Goal: Transaction & Acquisition: Purchase product/service

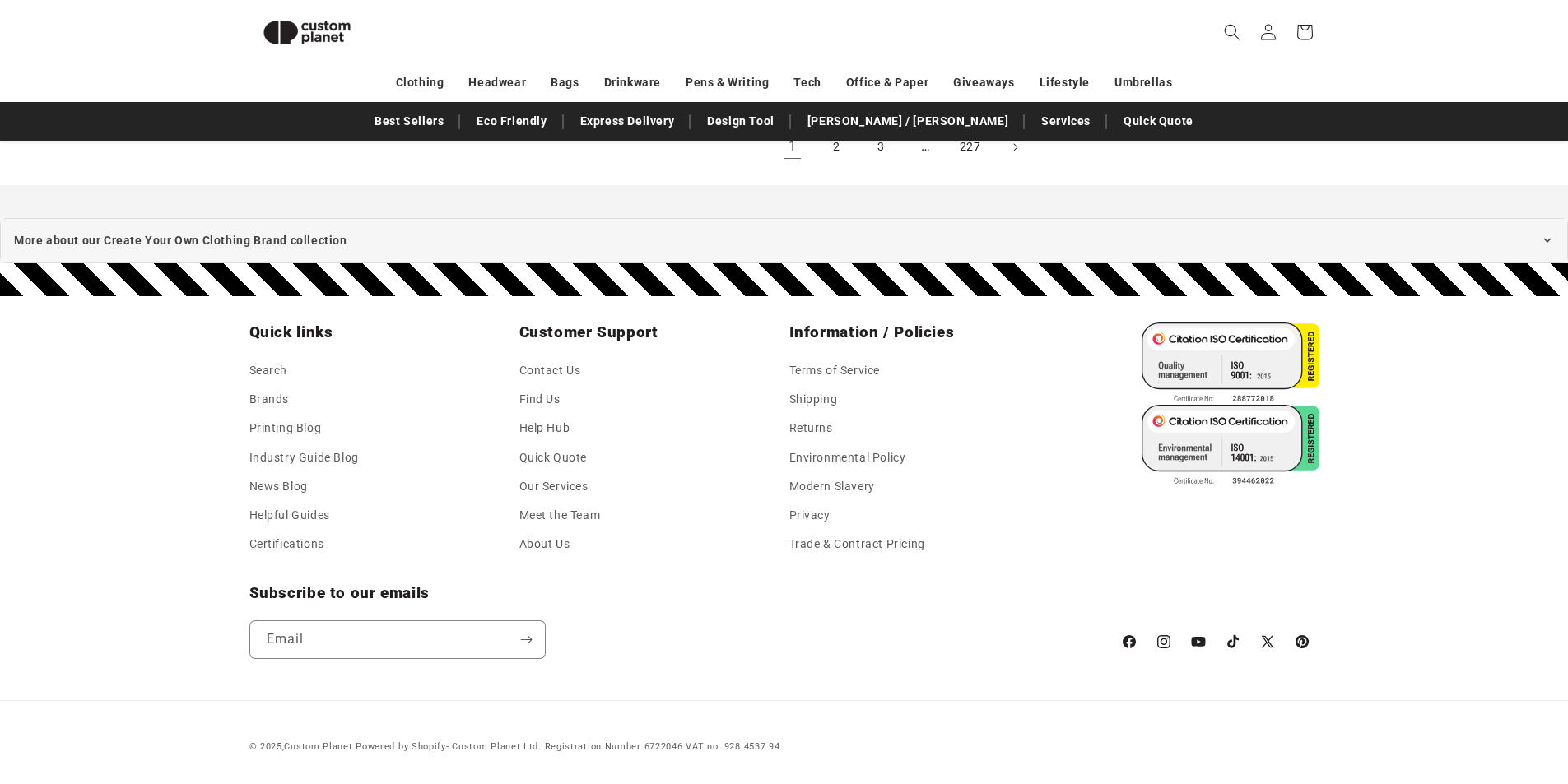
scroll to position [1888, 0]
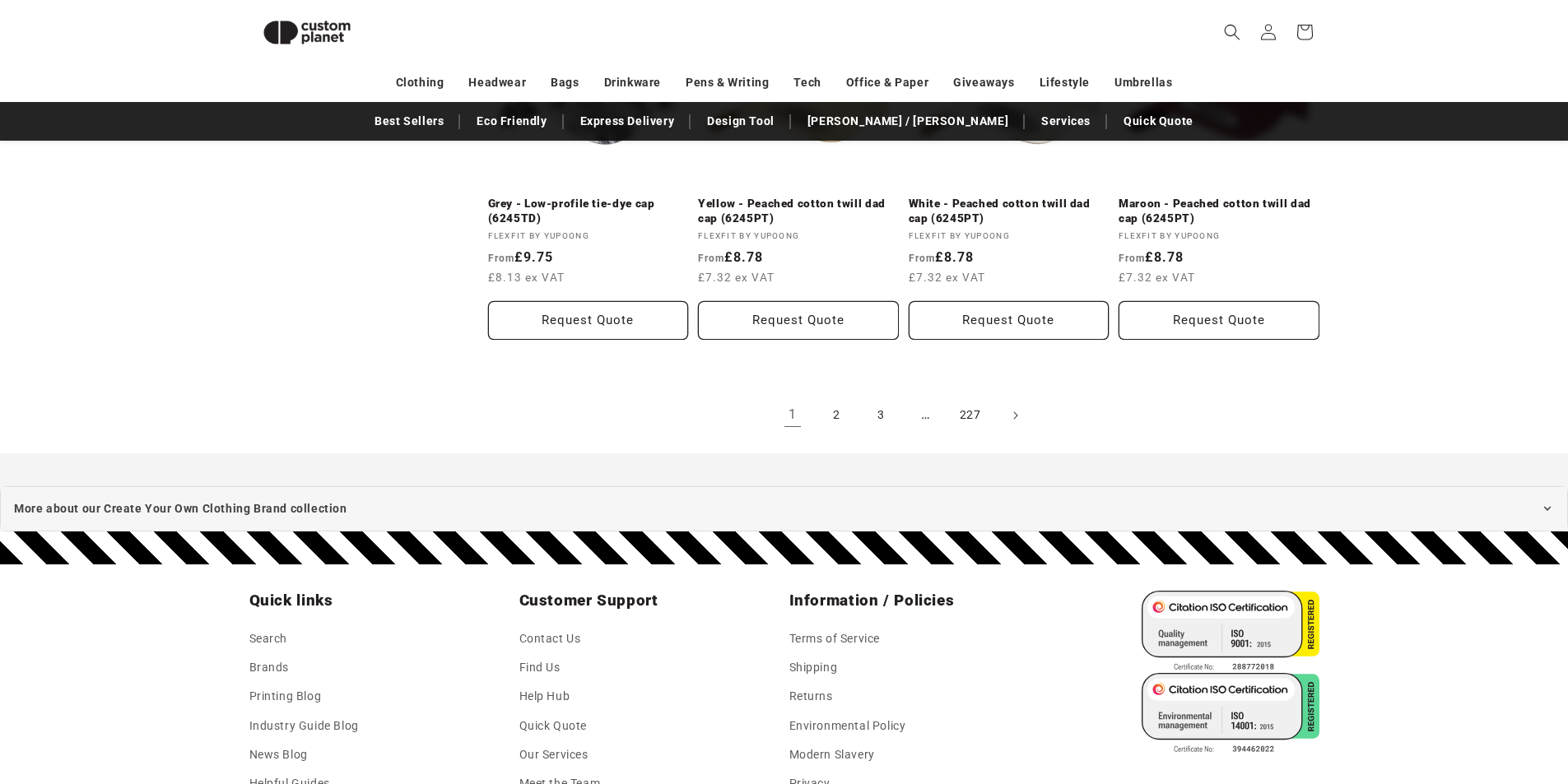
click at [832, 434] on link "2" at bounding box center [837, 415] width 36 height 36
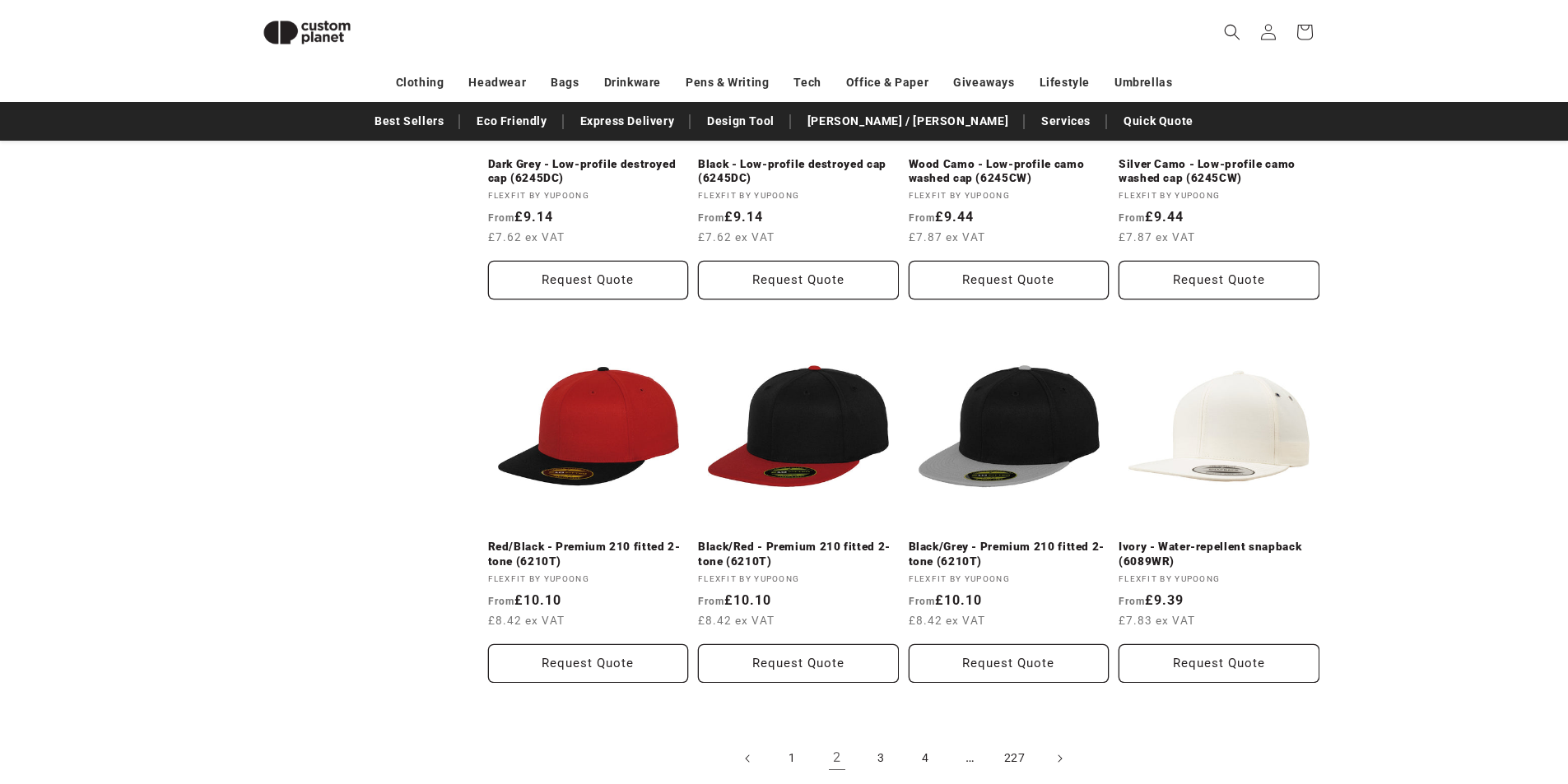
scroll to position [1543, 0]
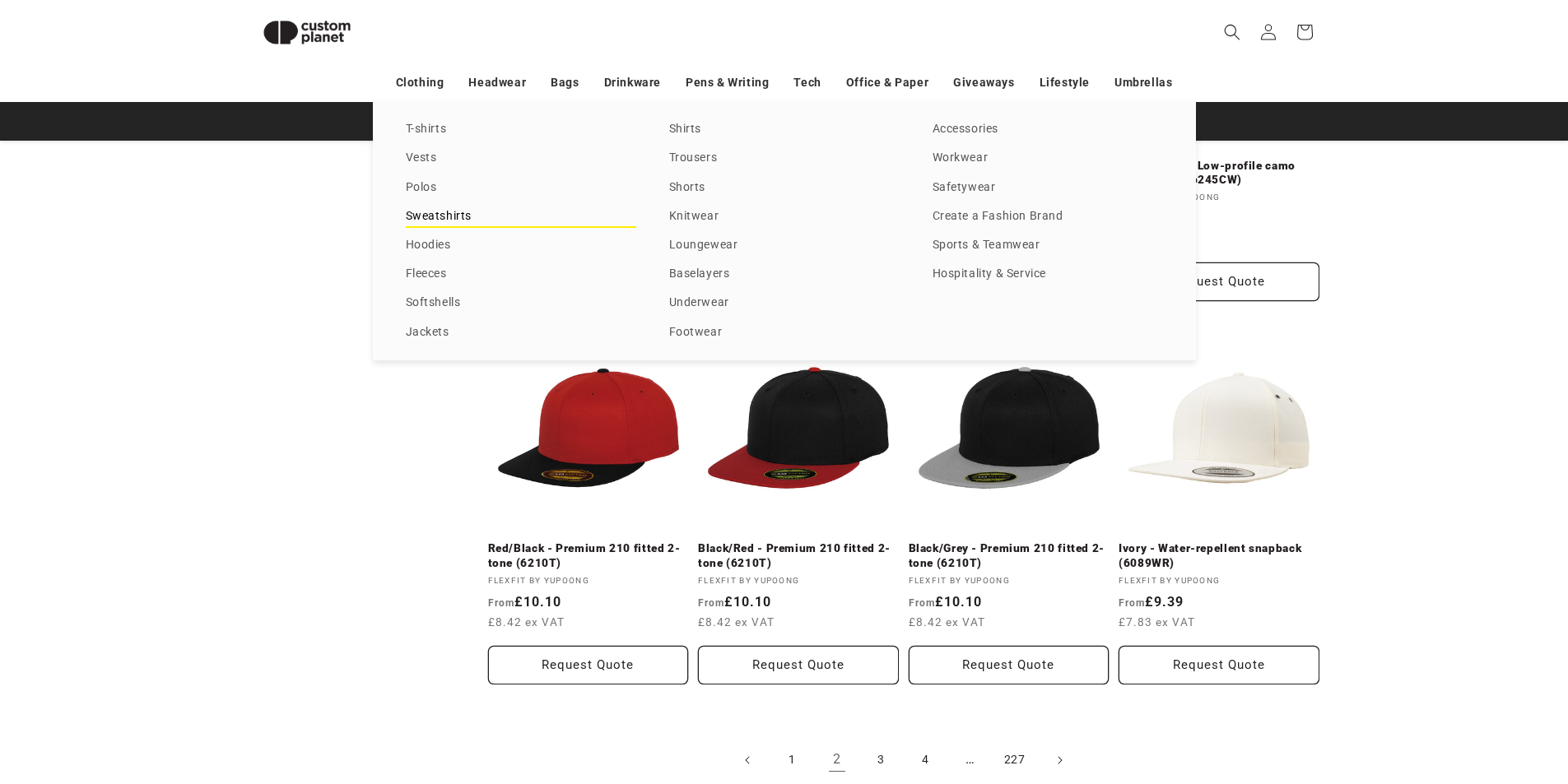
click at [480, 218] on link "Sweatshirts" at bounding box center [522, 217] width 231 height 22
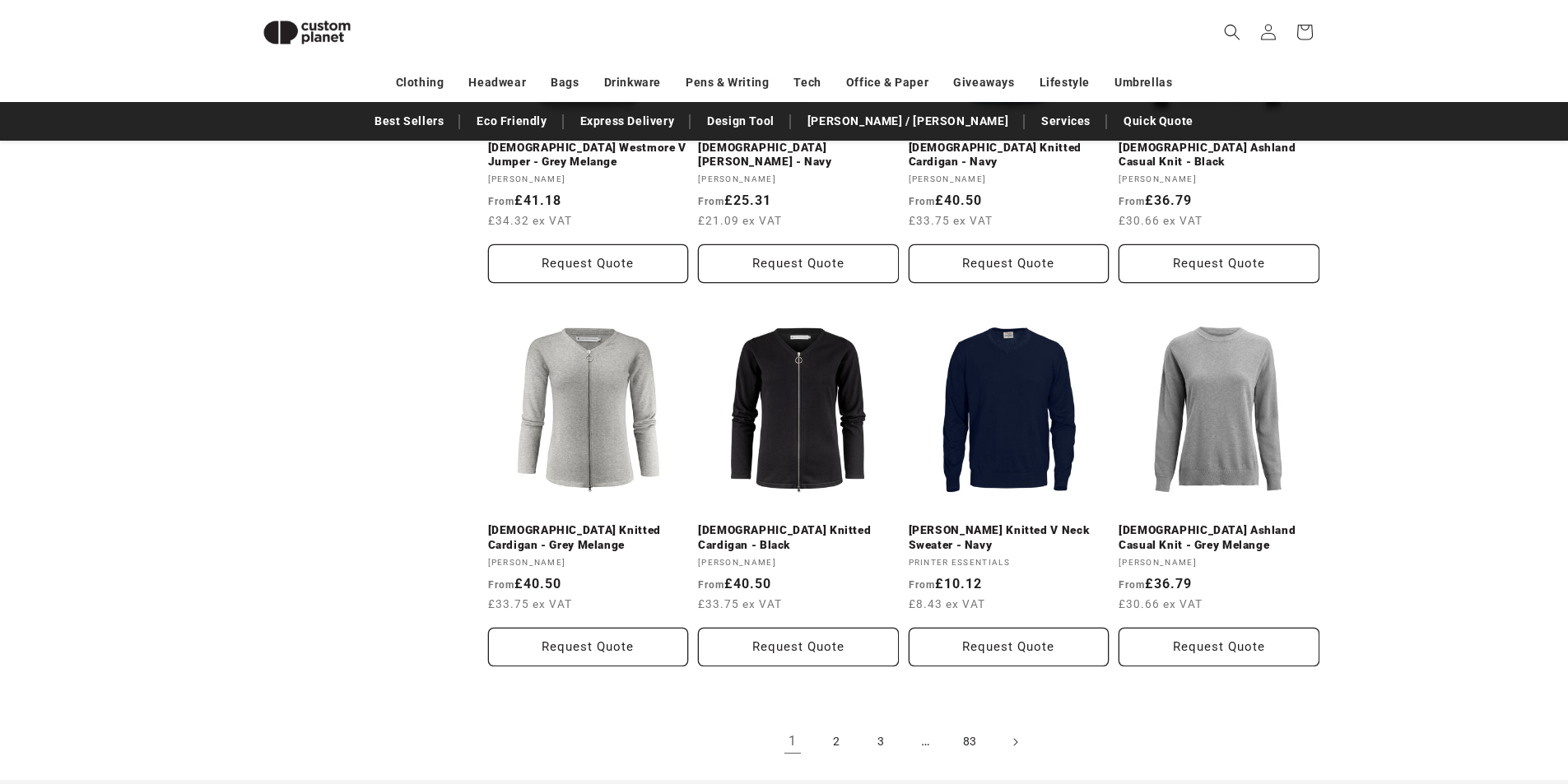
scroll to position [1580, 0]
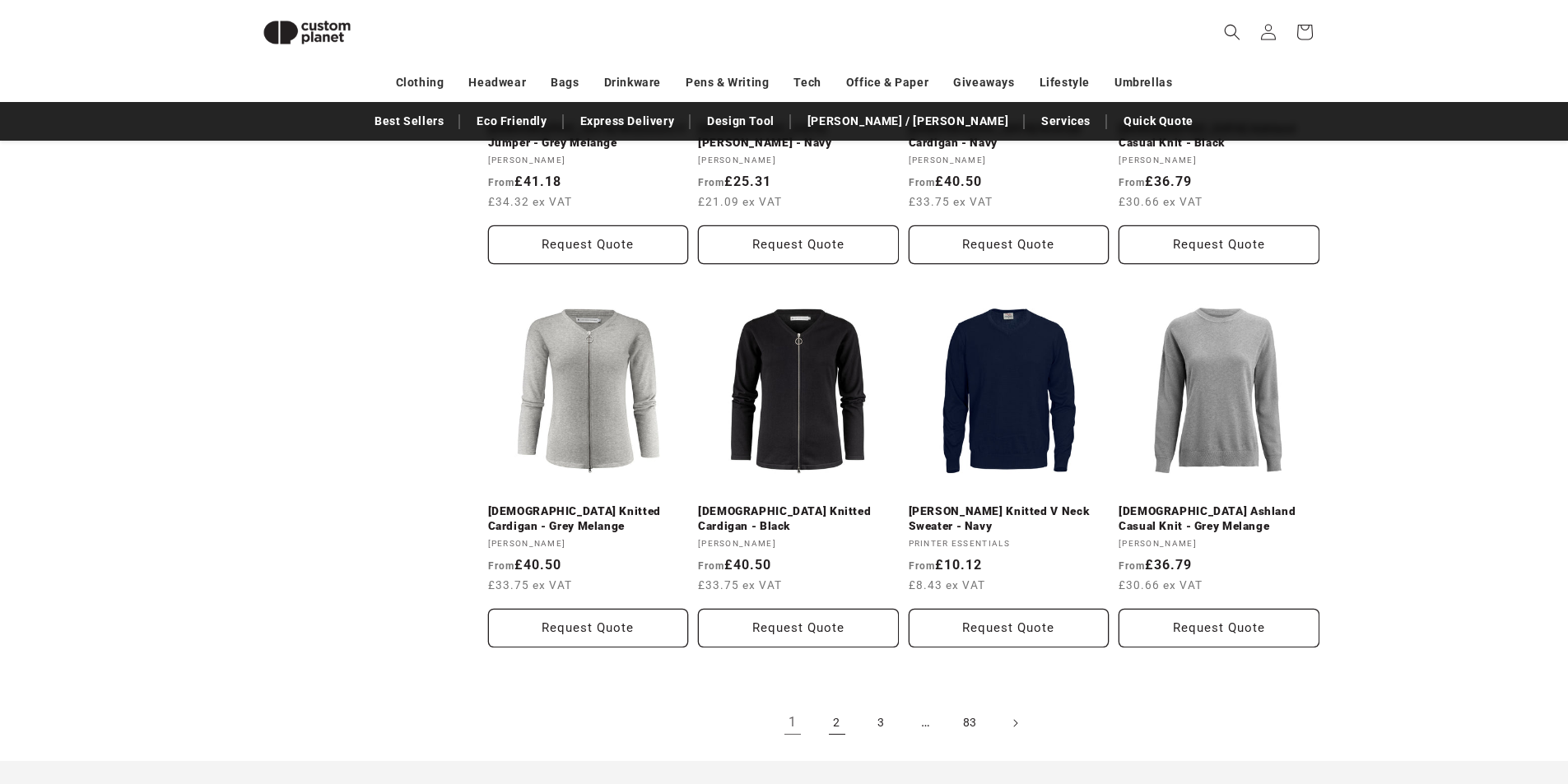
click at [831, 721] on link "2" at bounding box center [837, 723] width 36 height 36
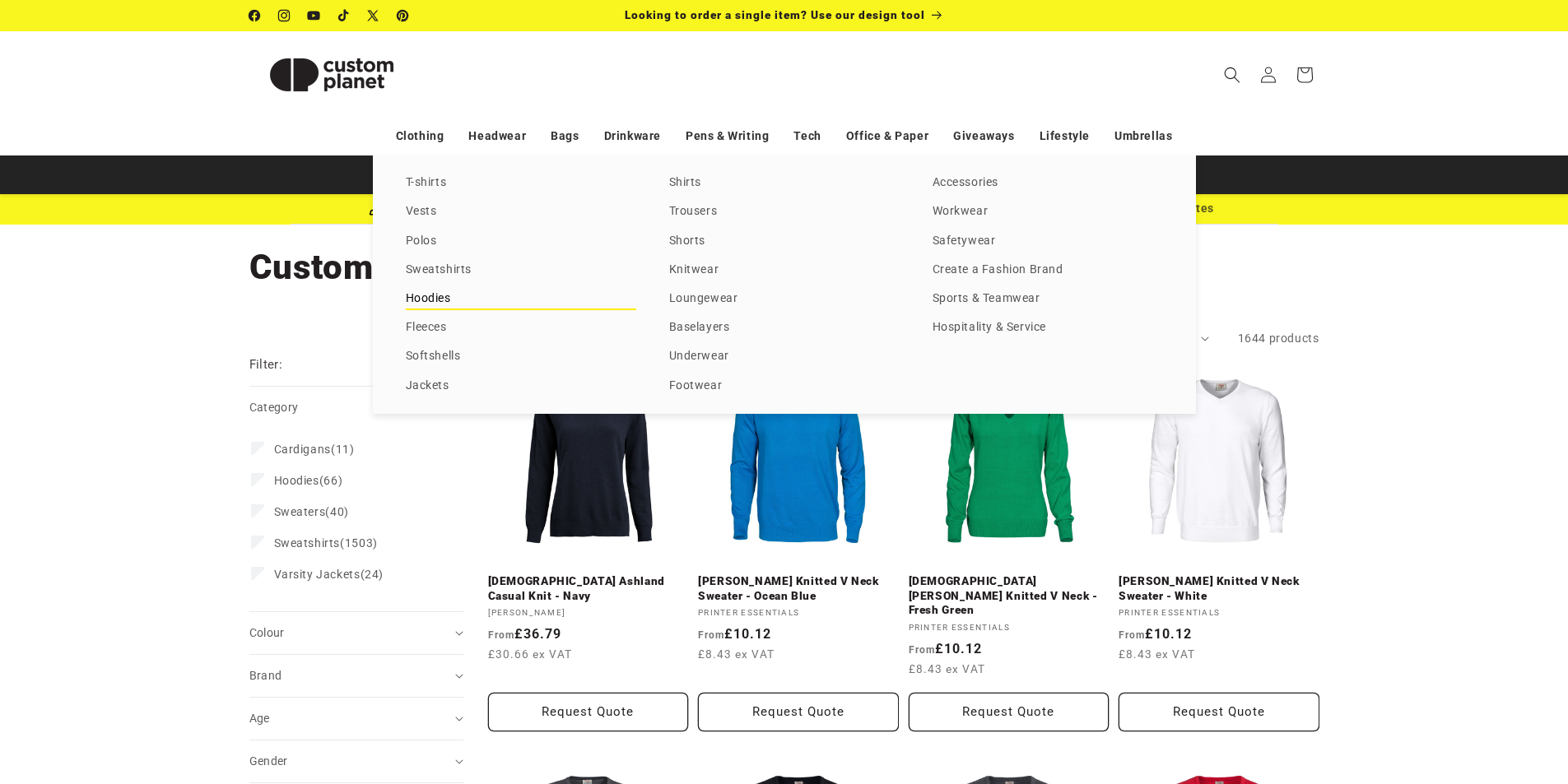
click at [434, 297] on link "Hoodies" at bounding box center [522, 299] width 231 height 22
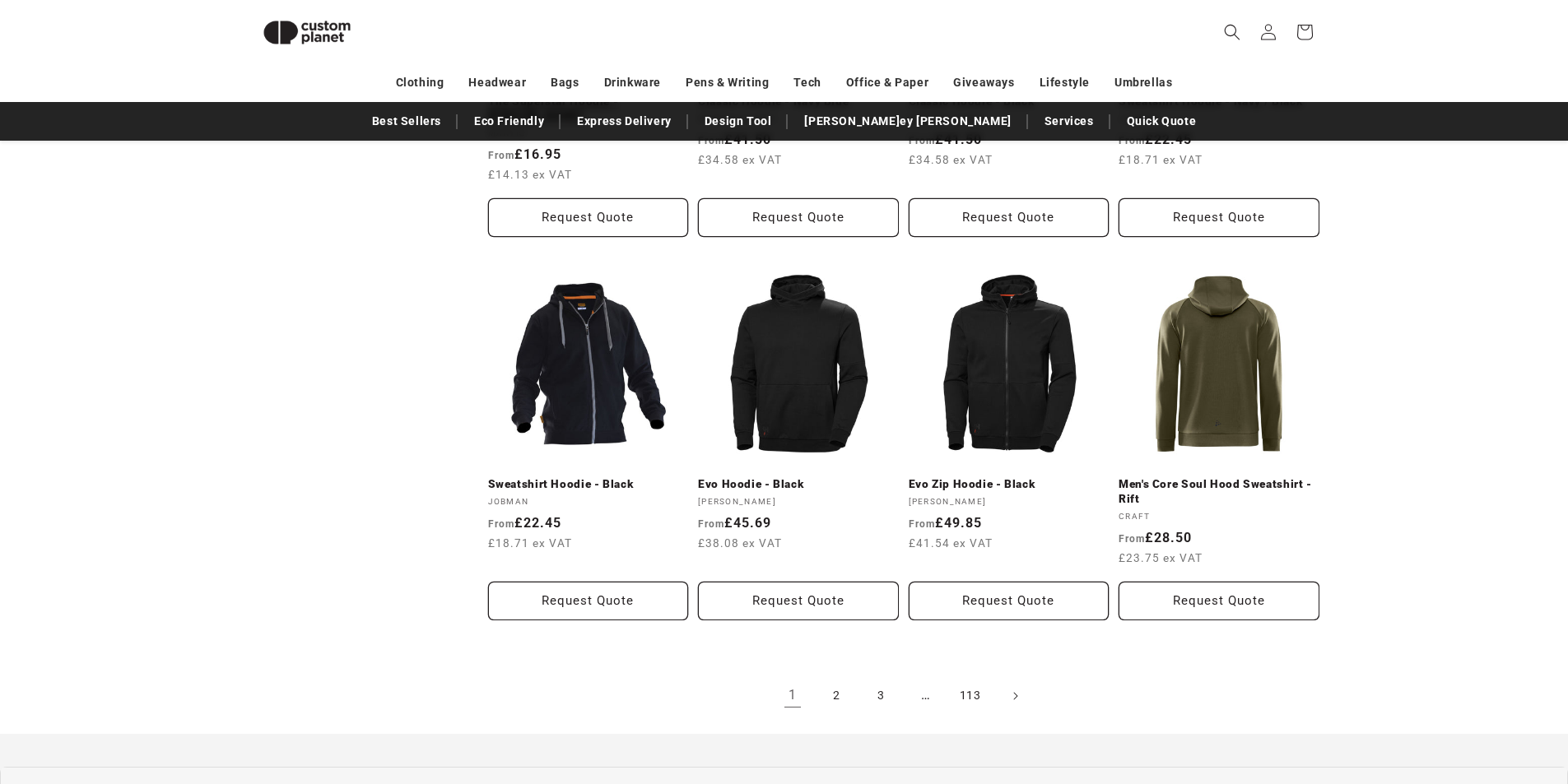
scroll to position [1609, 0]
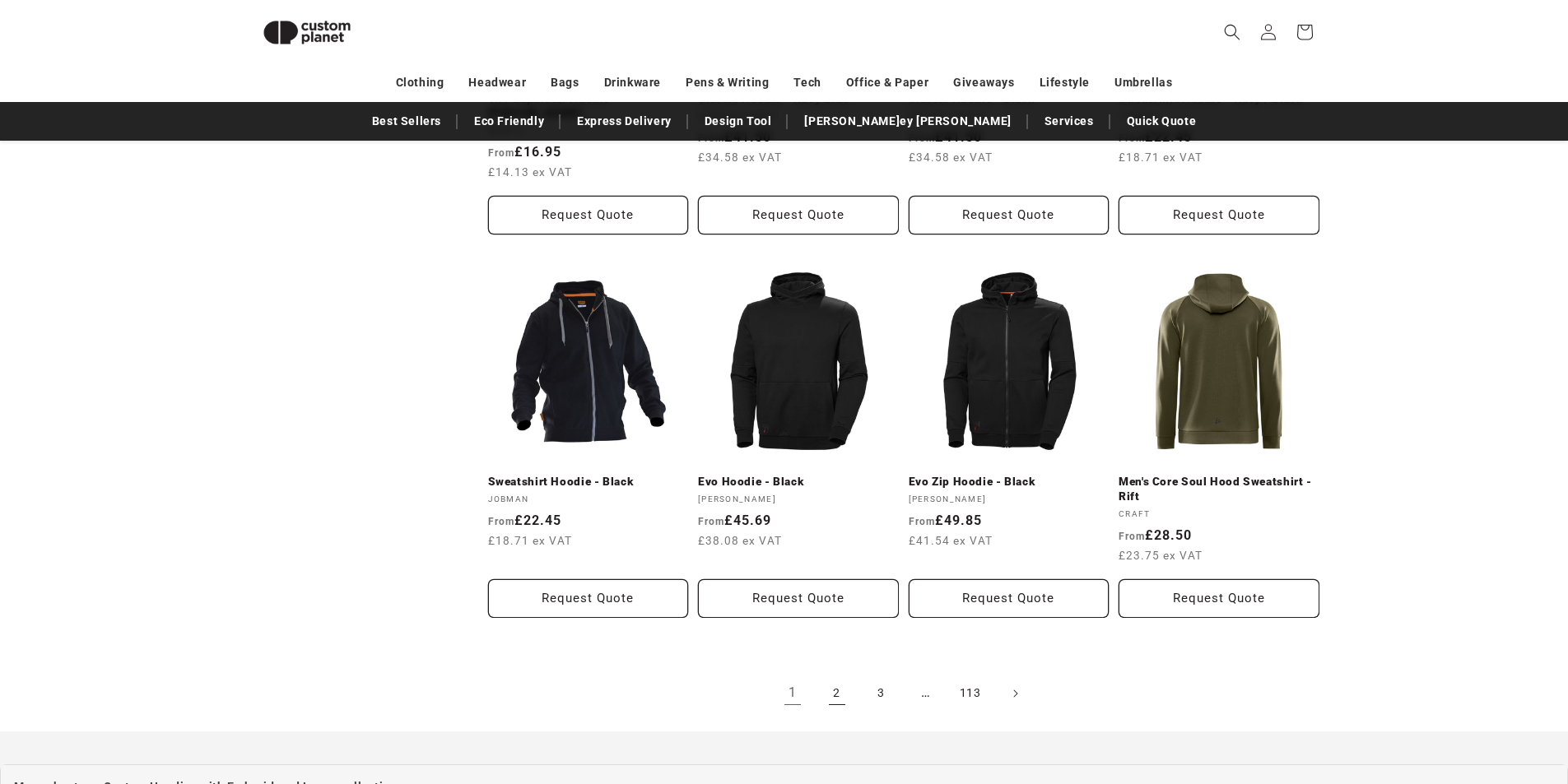
click at [830, 686] on link "2" at bounding box center [837, 693] width 36 height 36
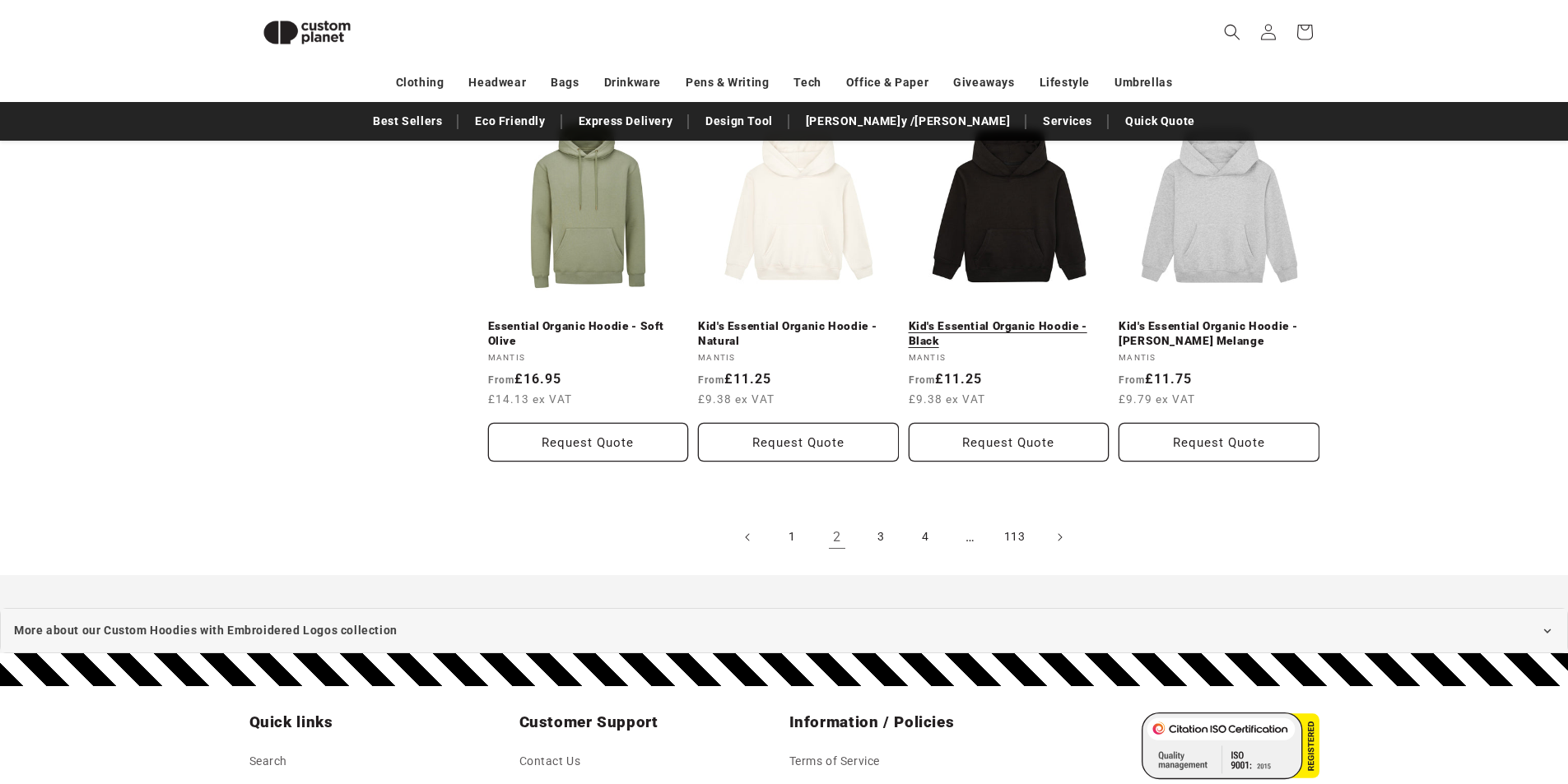
scroll to position [1781, 0]
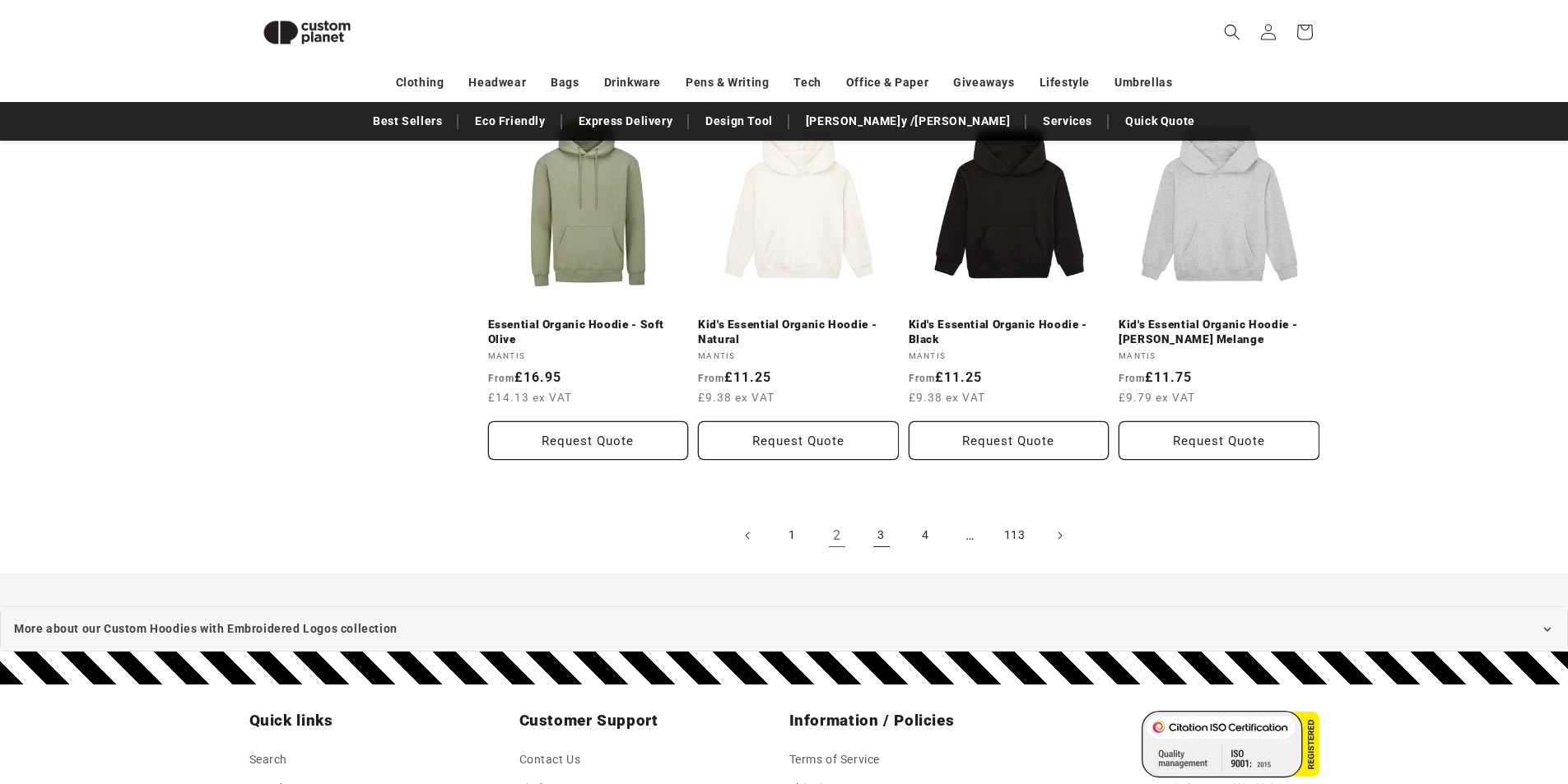
click at [881, 519] on link "3" at bounding box center [881, 535] width 36 height 36
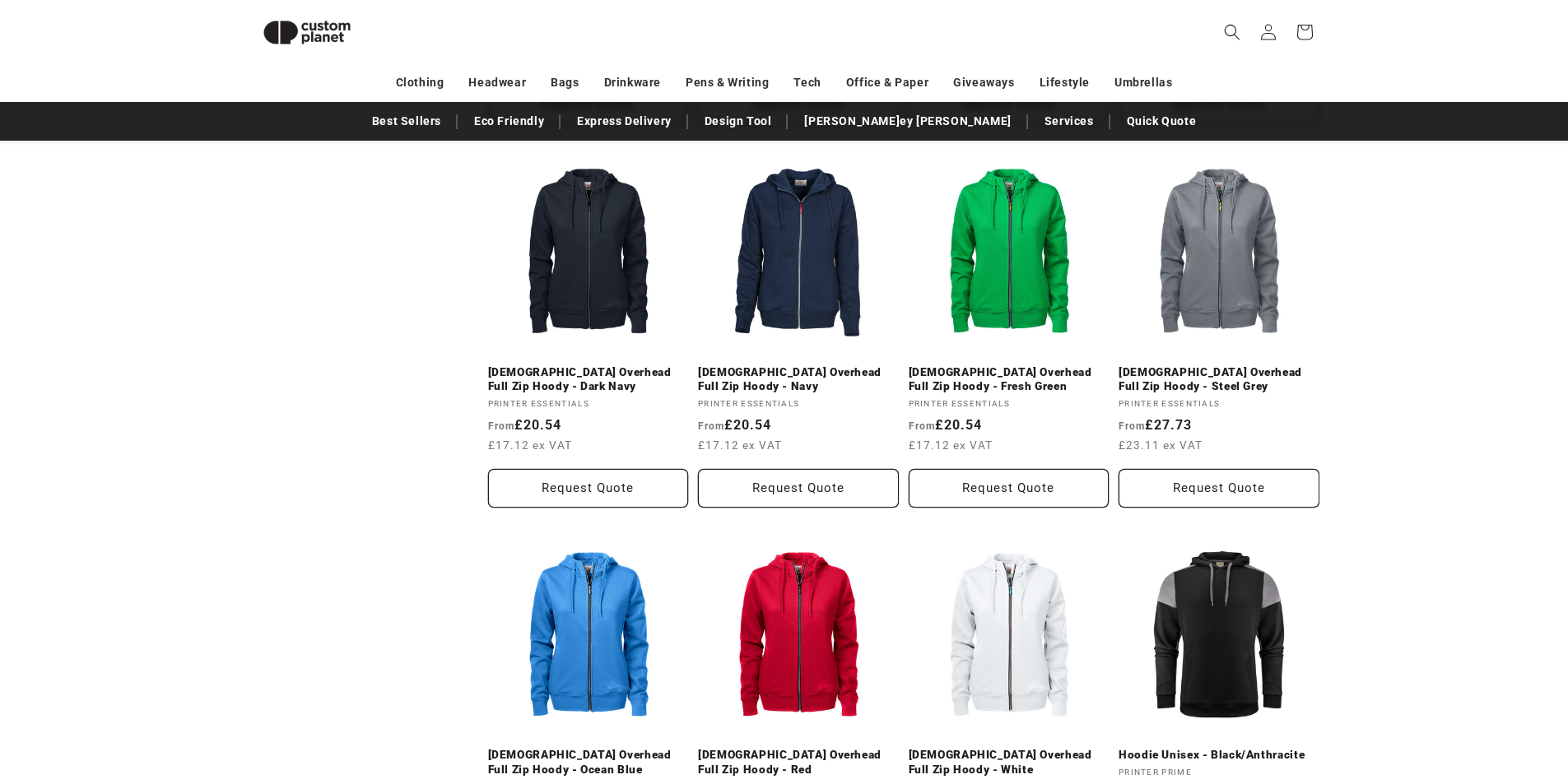
scroll to position [1796, 0]
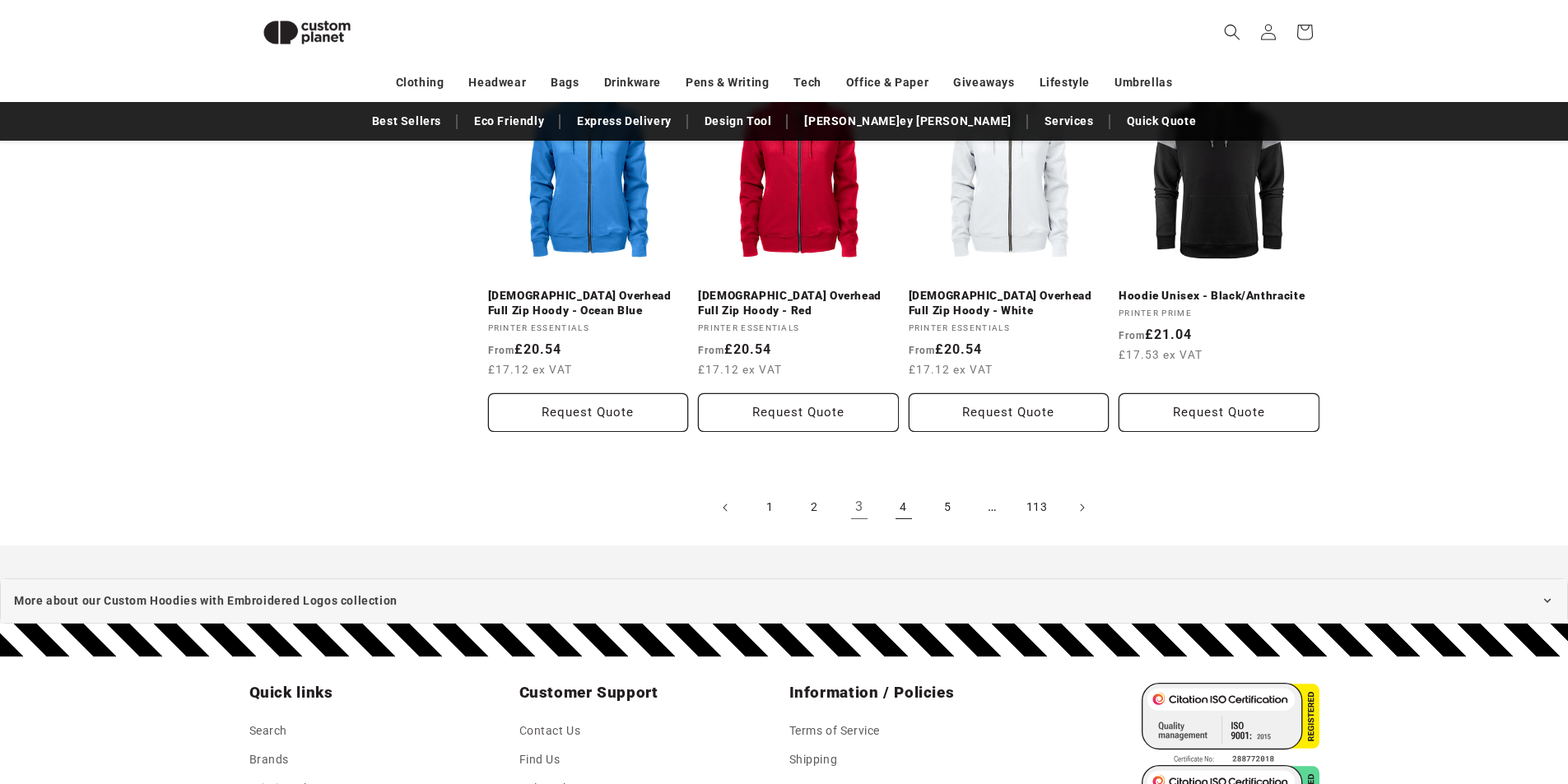
click at [895, 516] on link "4" at bounding box center [903, 507] width 36 height 36
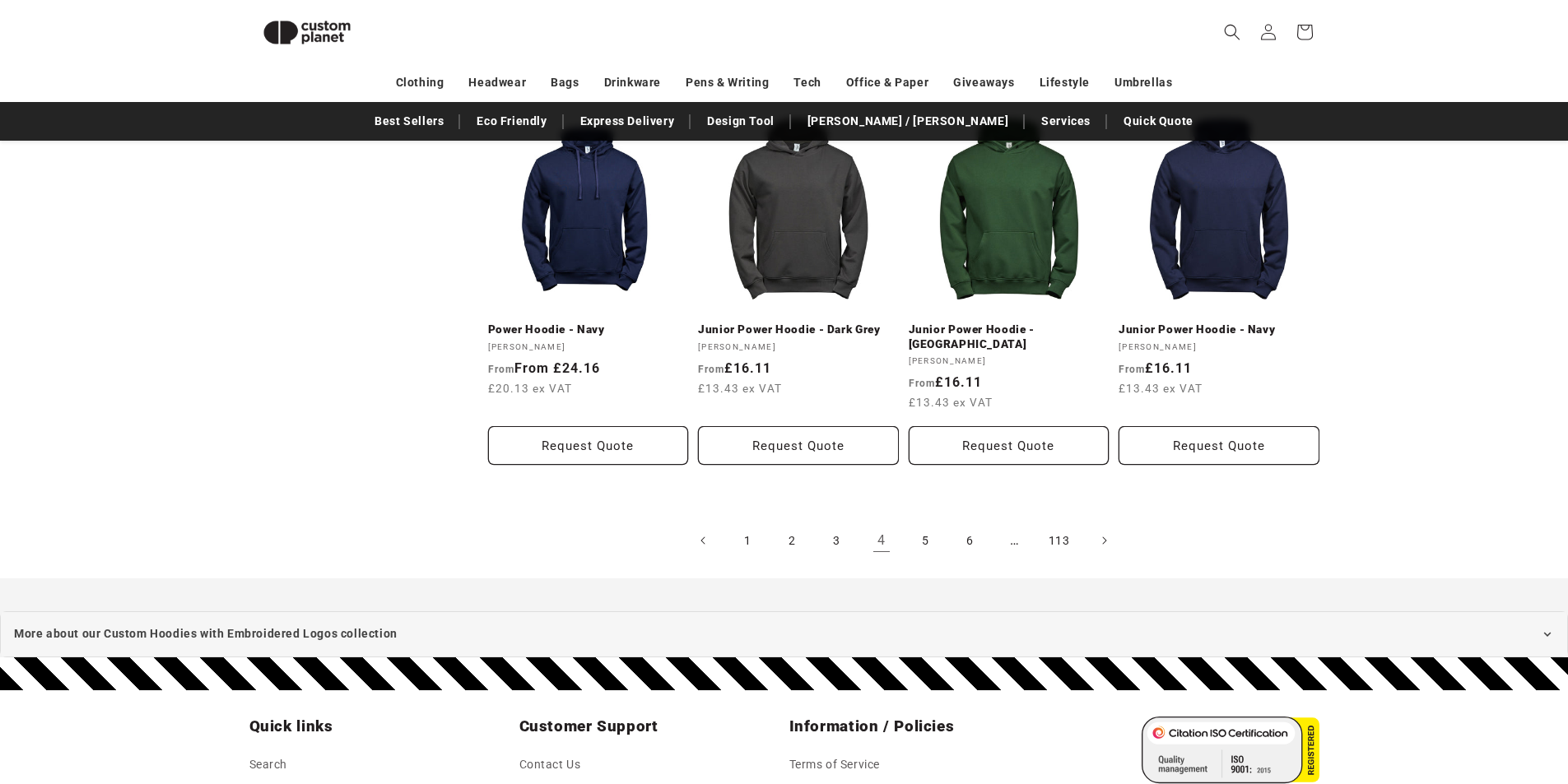
scroll to position [1734, 0]
click at [932, 530] on link "5" at bounding box center [926, 540] width 36 height 36
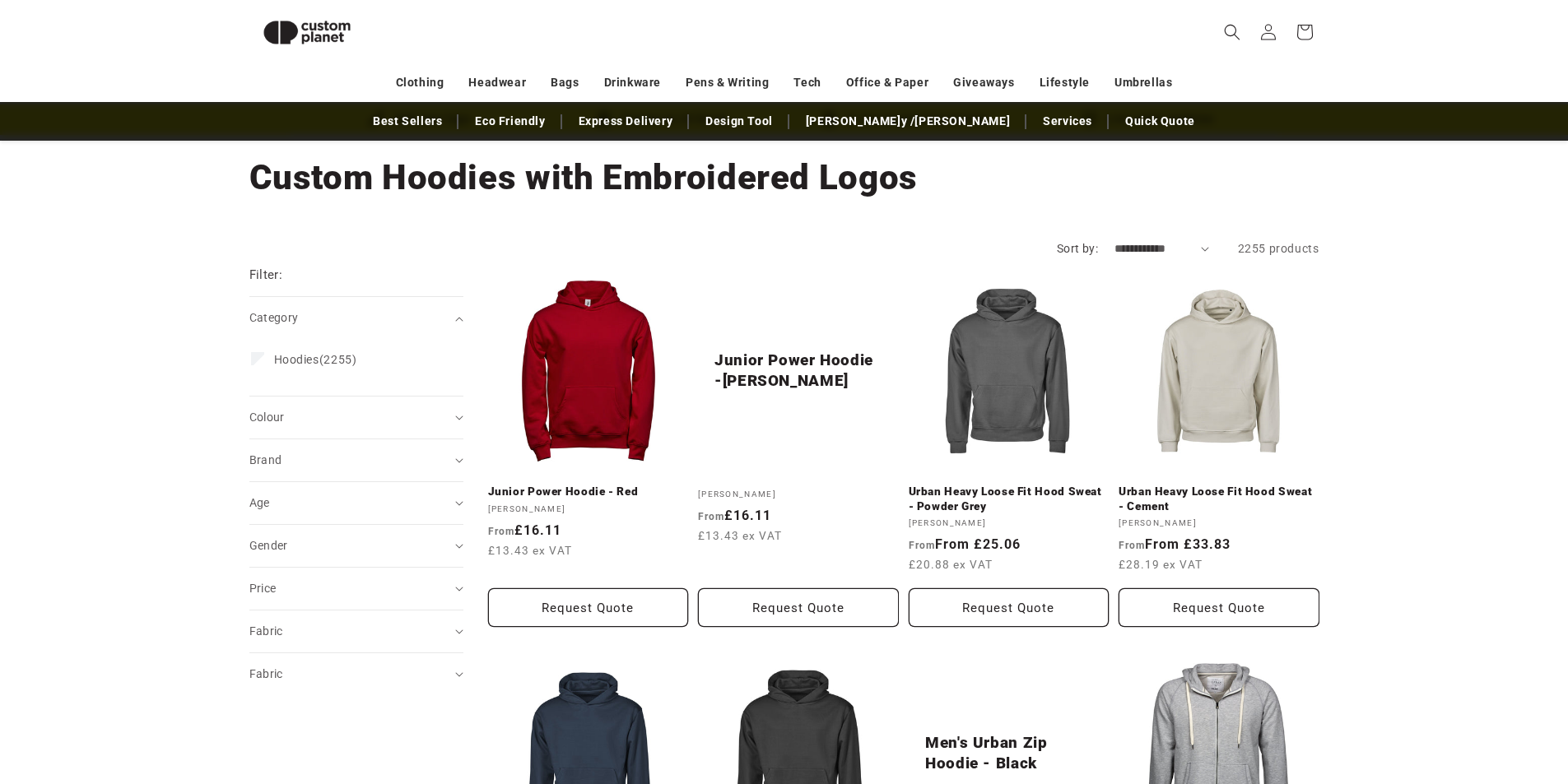
scroll to position [66, 0]
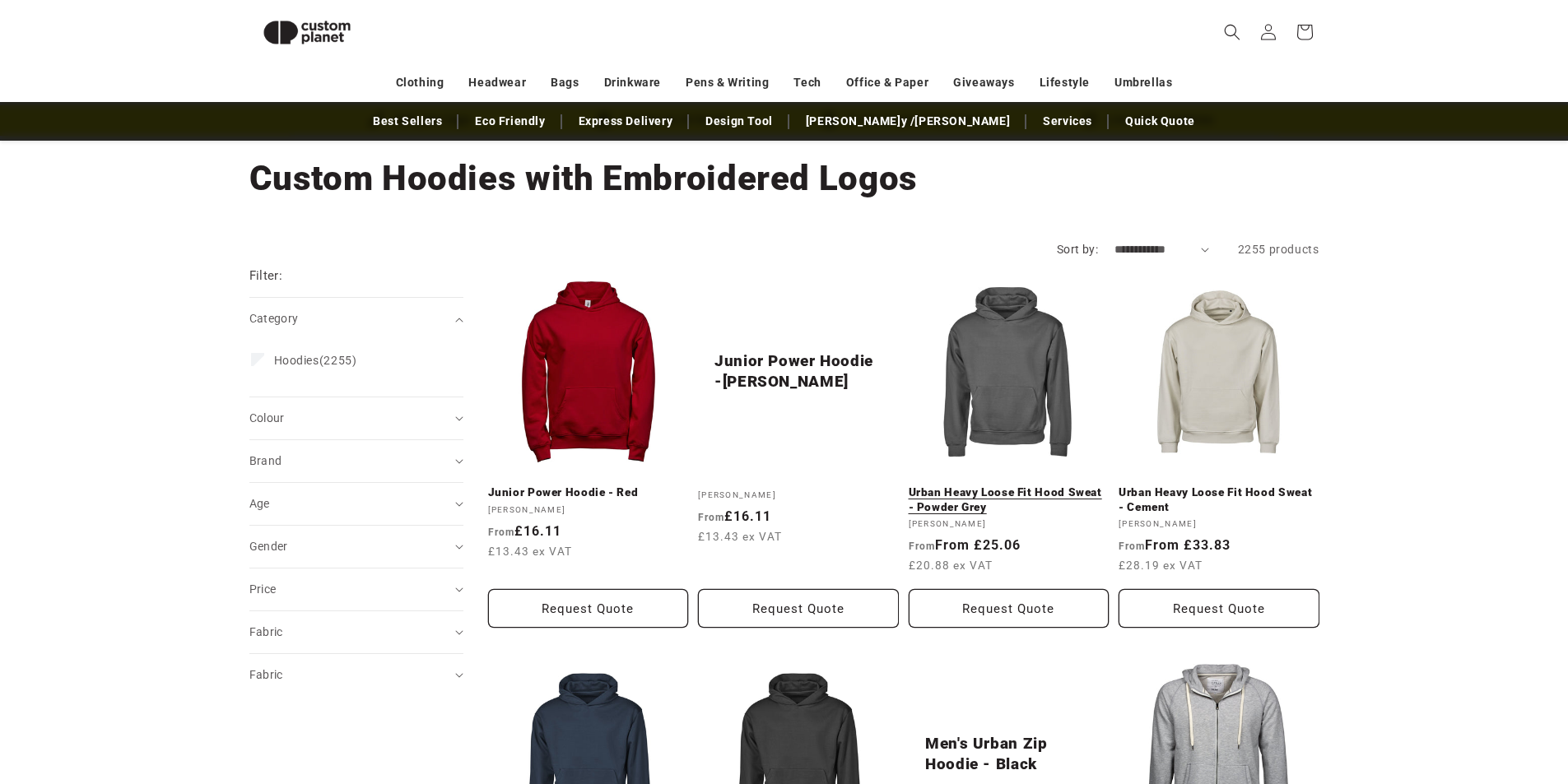
click at [1059, 489] on link "Urban Heavy Loose Fit Hood Sweat - Powder Grey" at bounding box center [1010, 499] width 201 height 29
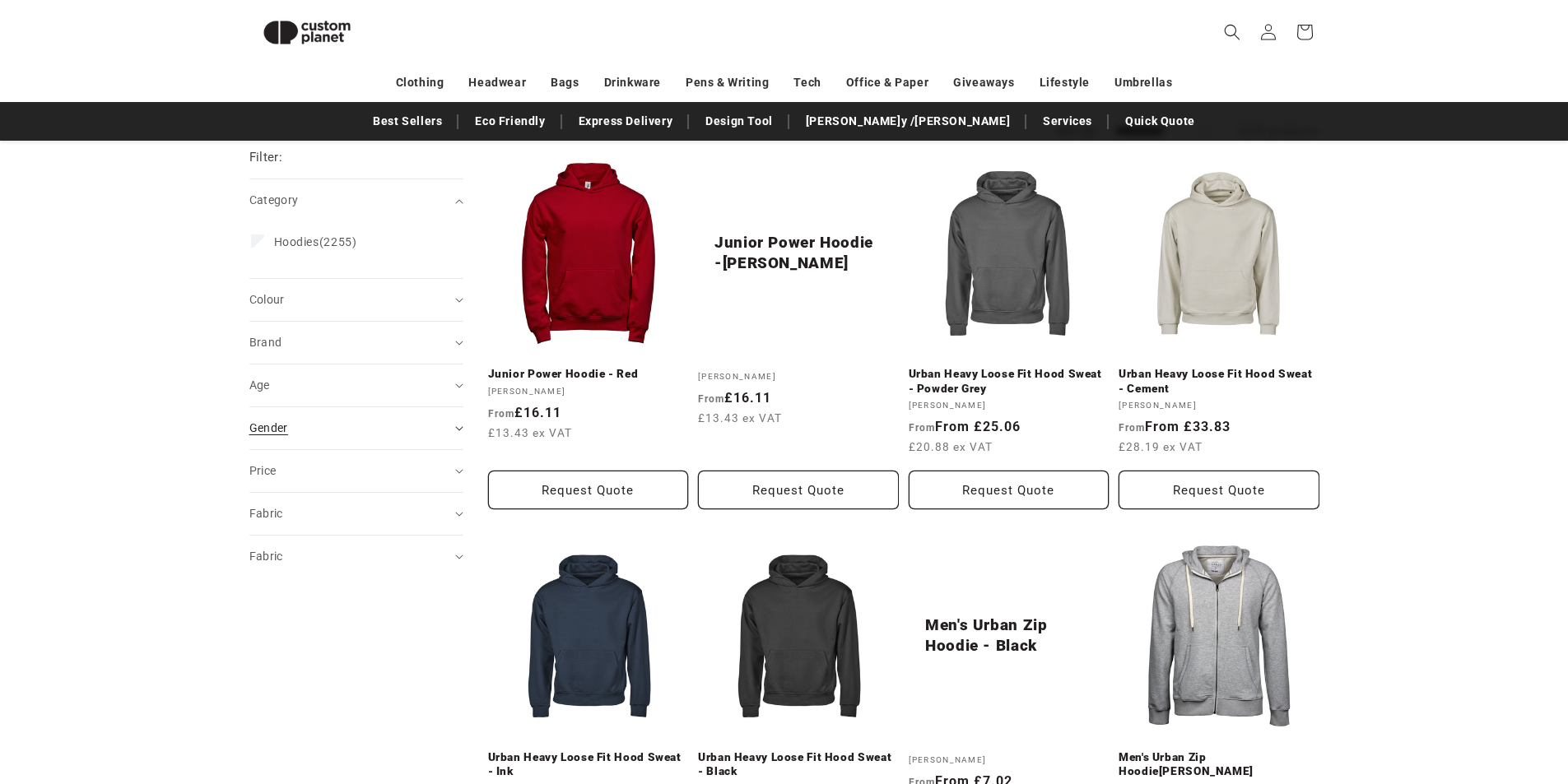
scroll to position [184, 0]
click at [350, 292] on div "Colour (0)" at bounding box center [349, 301] width 200 height 17
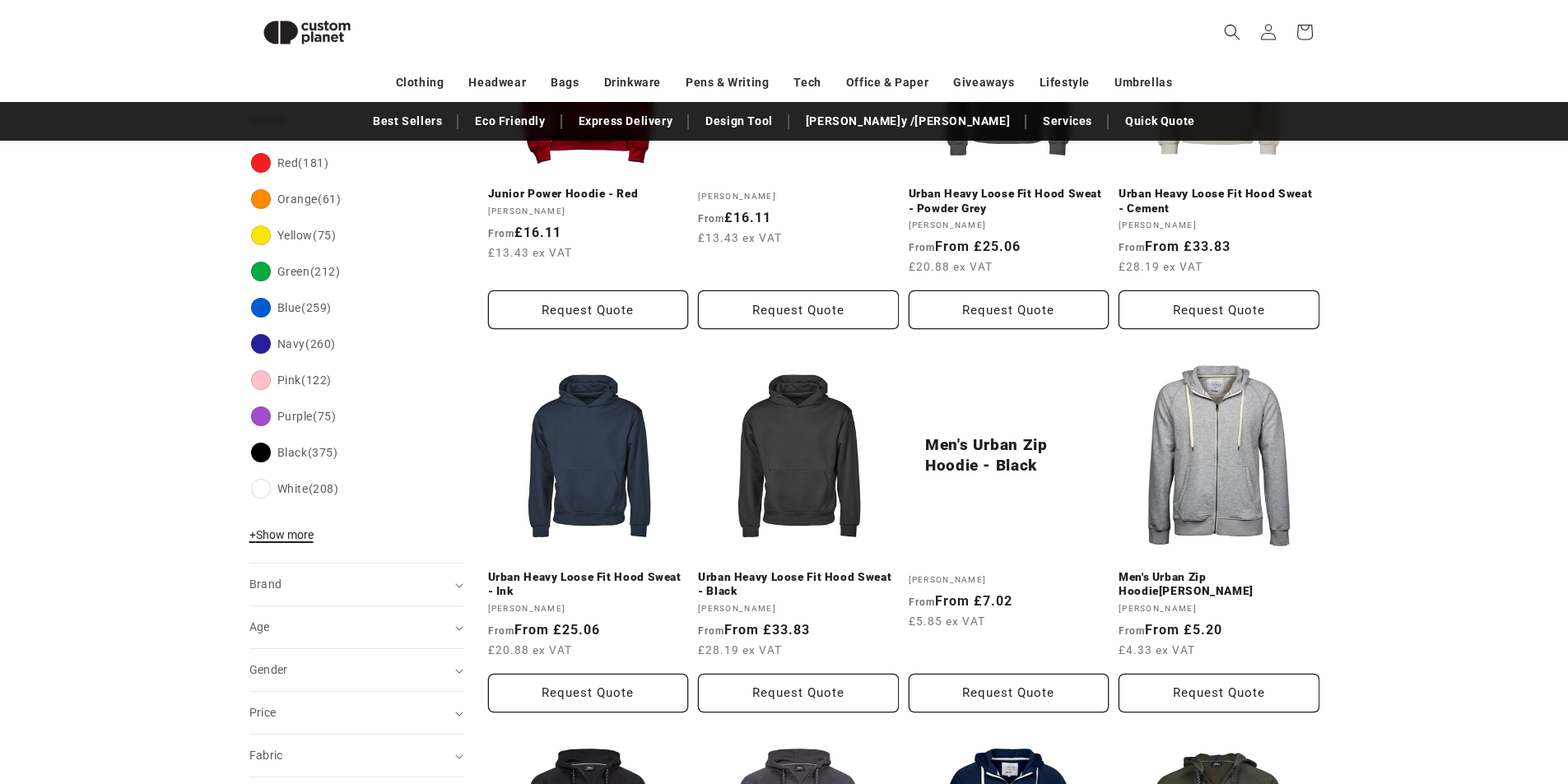
scroll to position [403, 0]
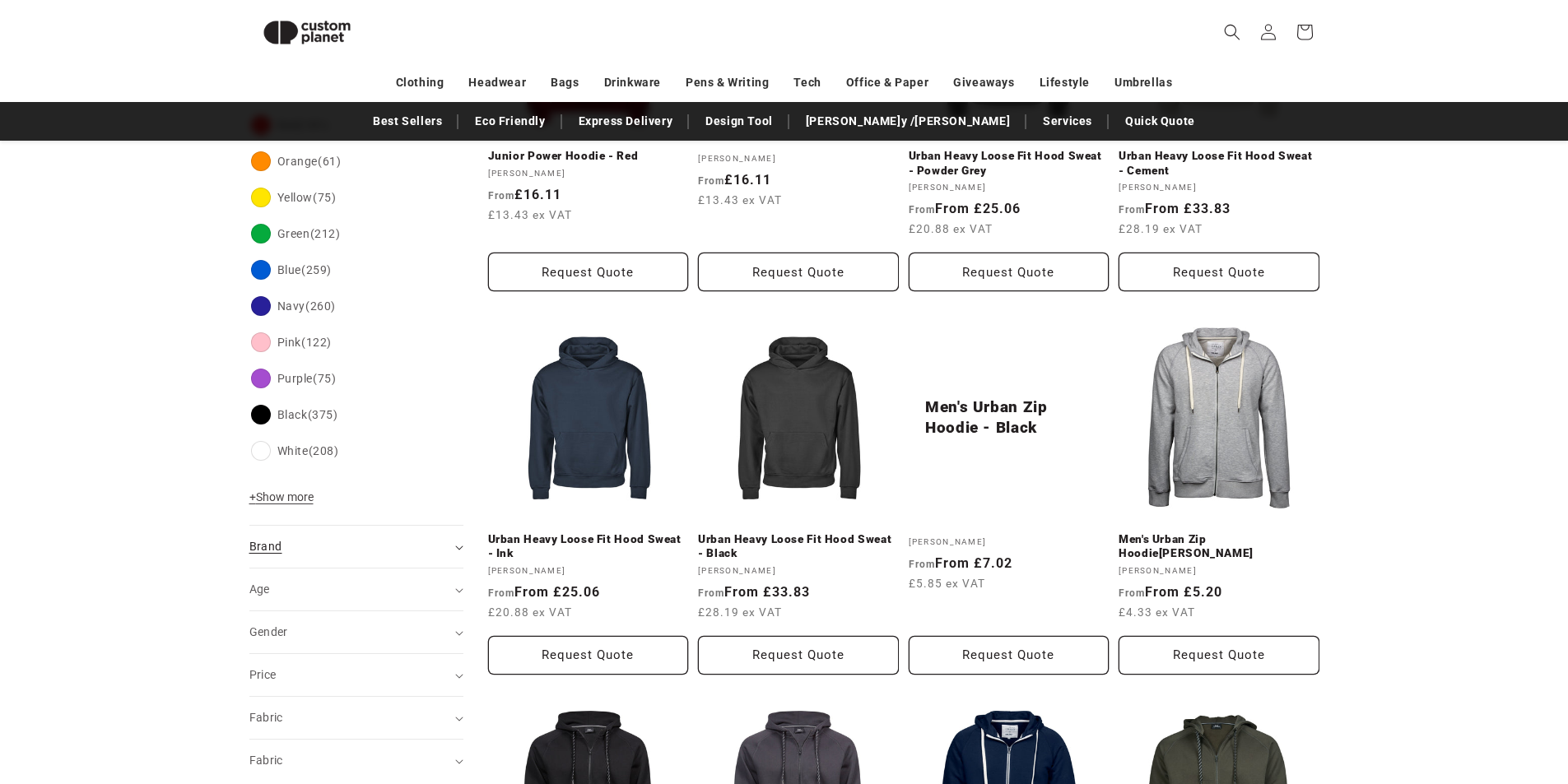
click at [306, 543] on div "Brand (0)" at bounding box center [349, 547] width 200 height 17
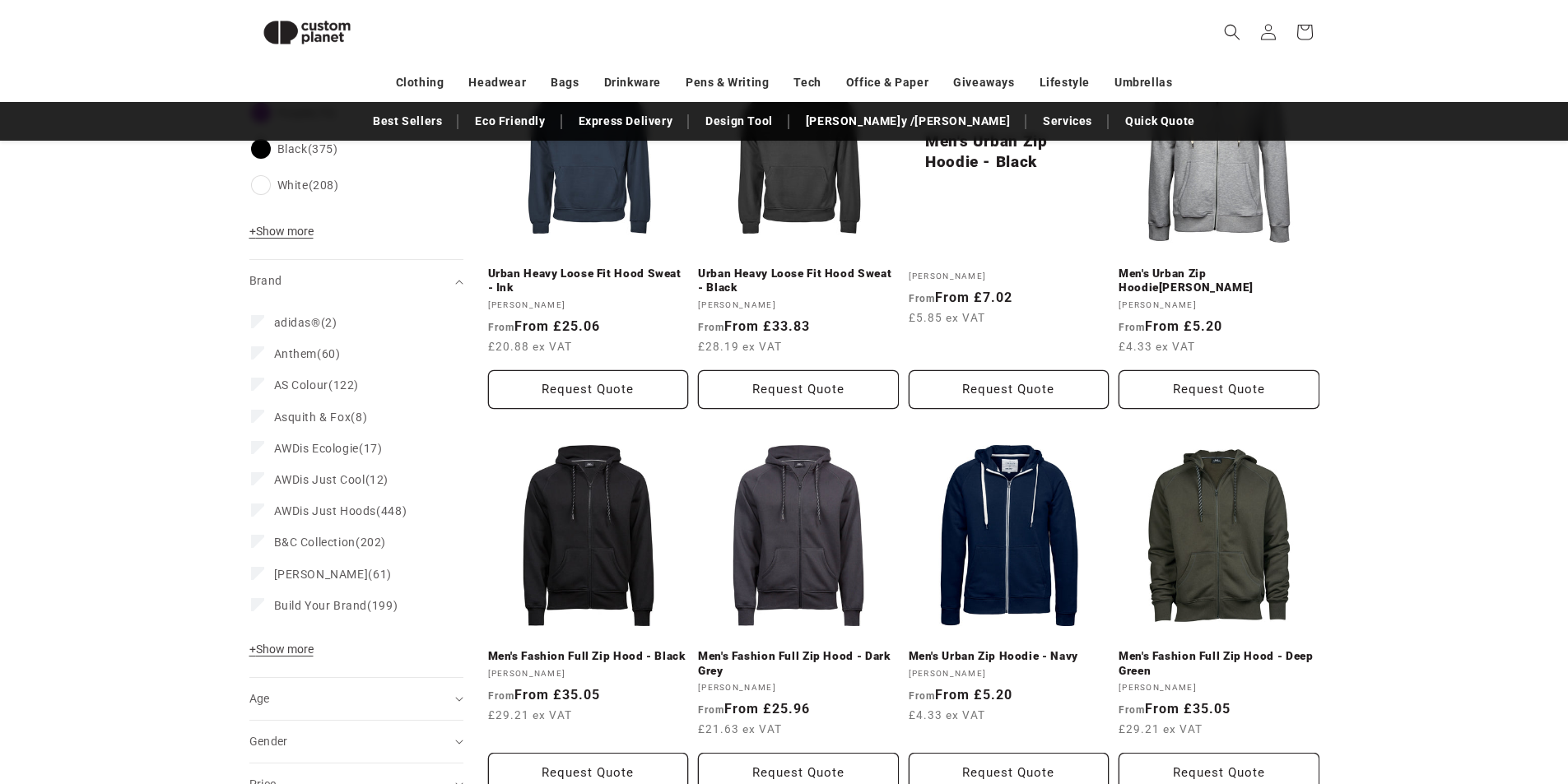
scroll to position [674, 0]
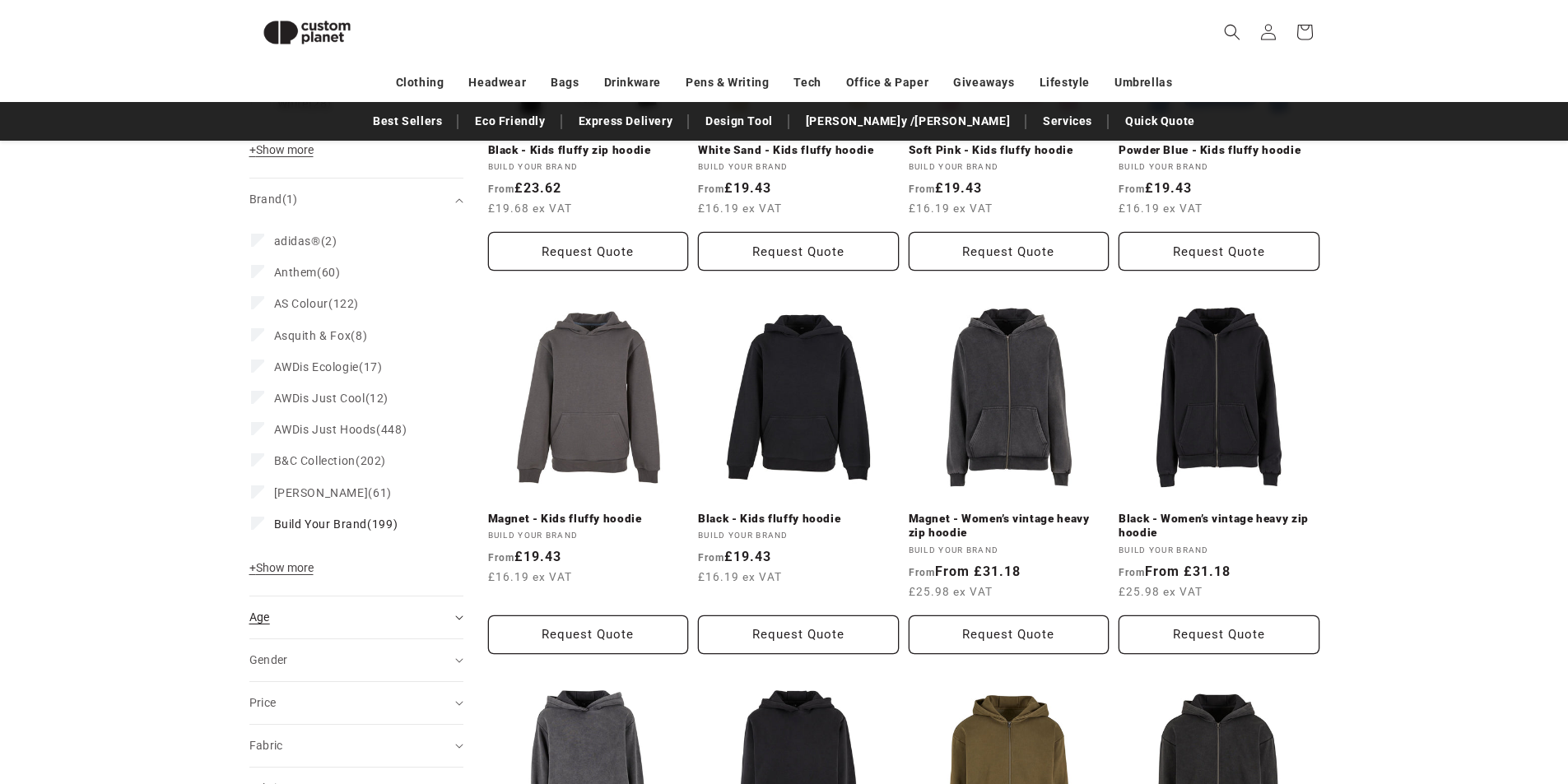
scroll to position [855, 0]
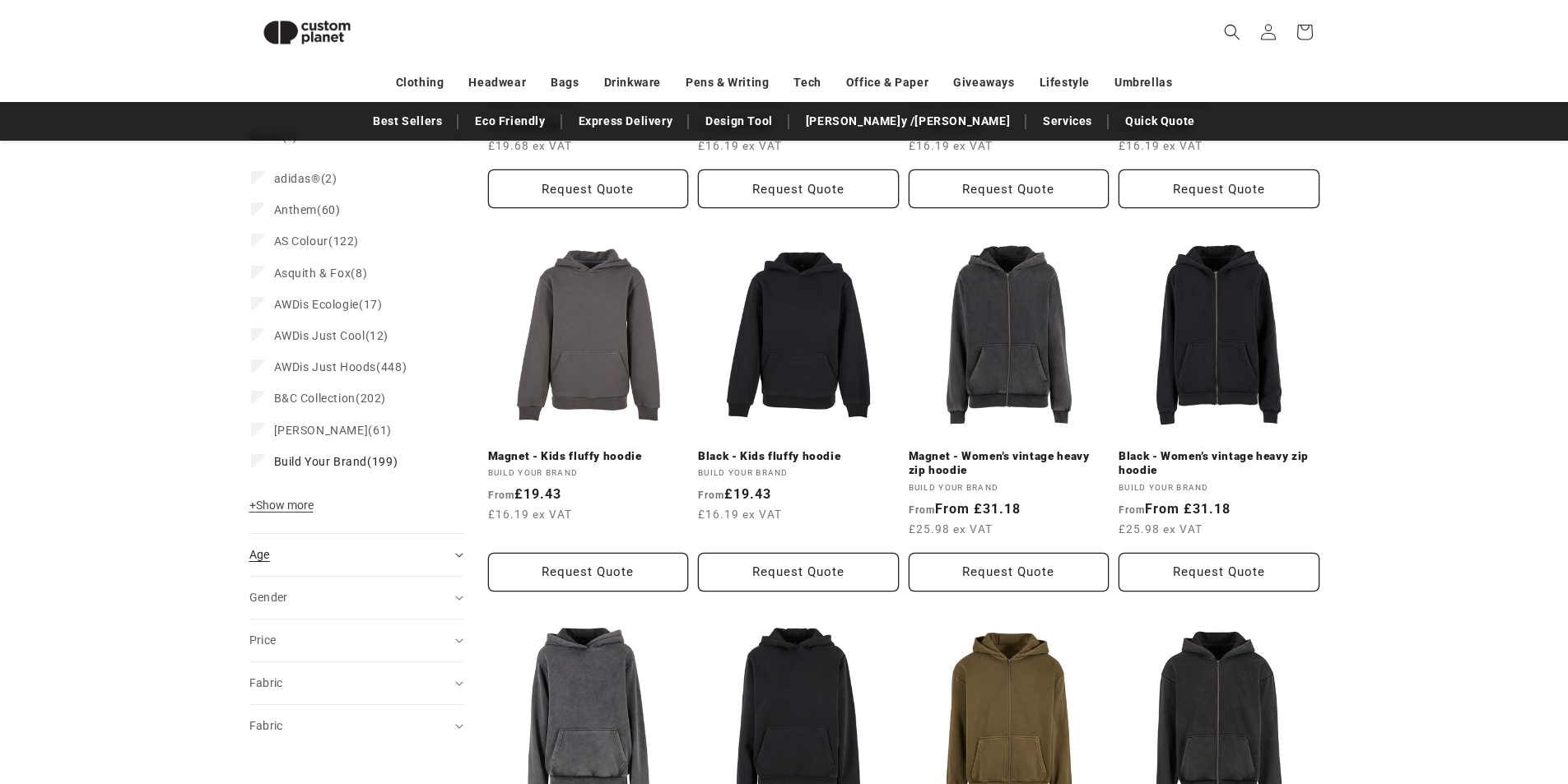
click at [426, 558] on div "Age (0)" at bounding box center [349, 555] width 200 height 17
click at [270, 589] on label "Adult (164) Adult (164 products)" at bounding box center [351, 596] width 201 height 31
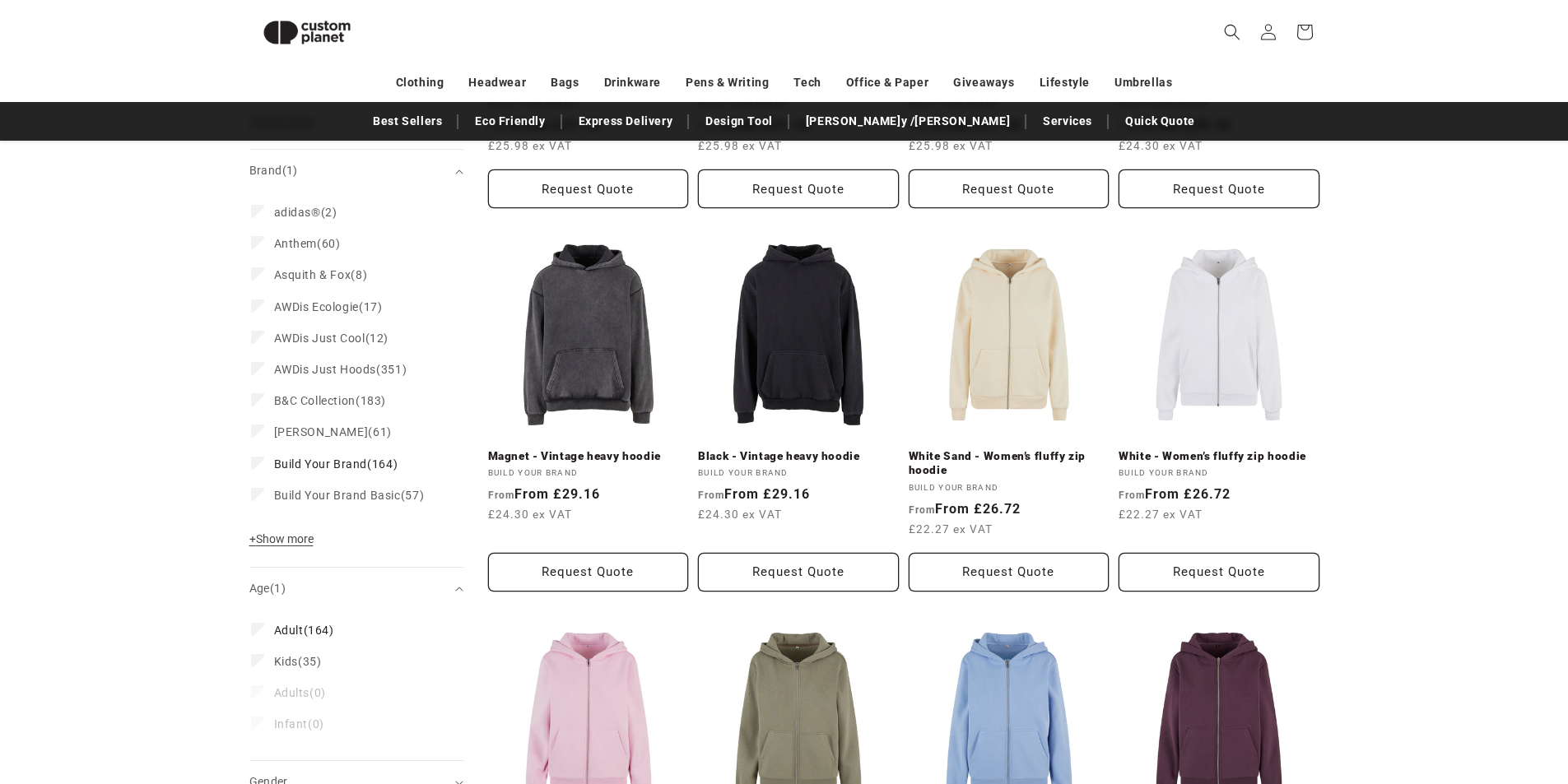
click at [425, 580] on div "Age (1)" at bounding box center [349, 588] width 200 height 17
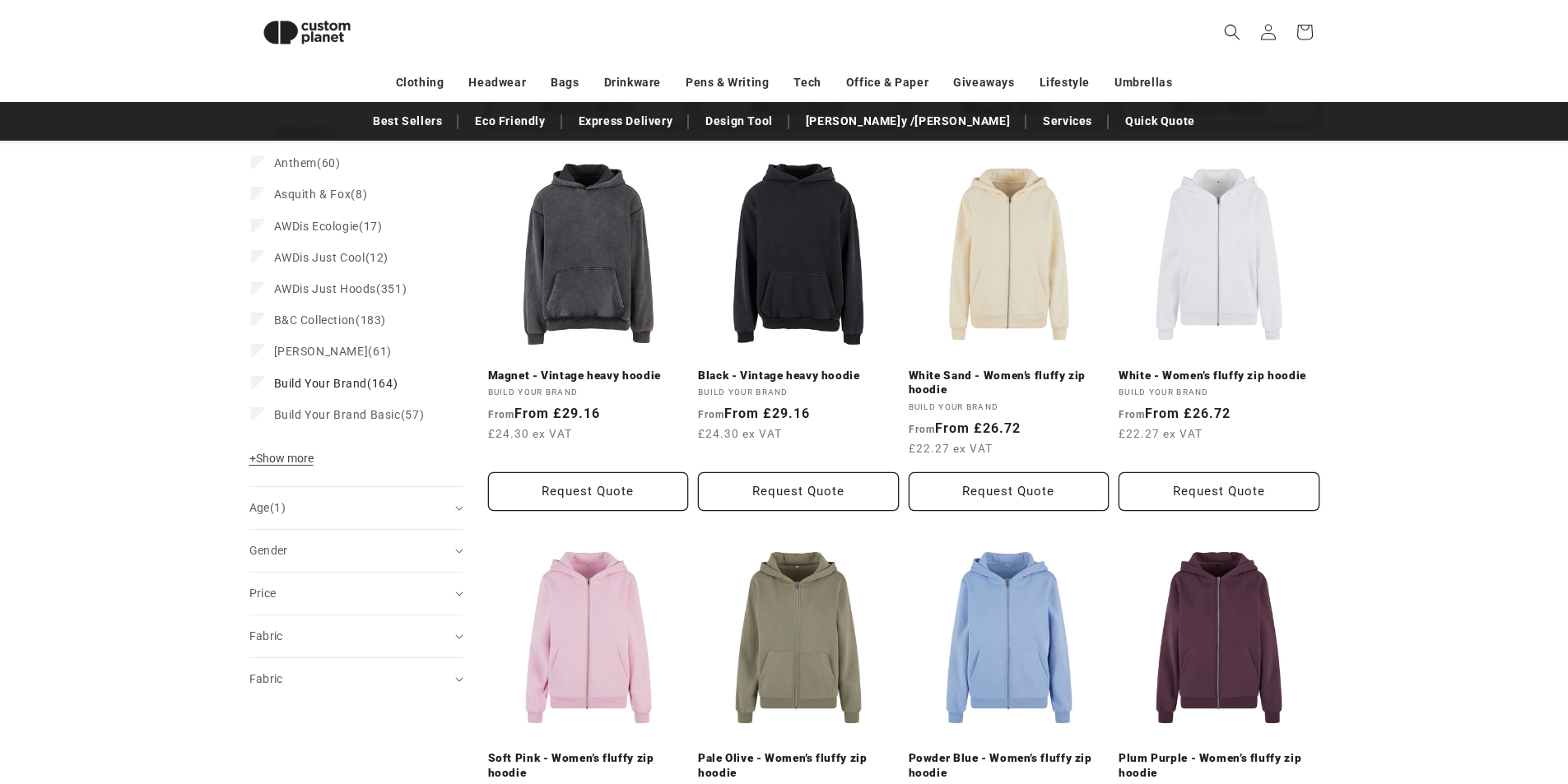
scroll to position [944, 0]
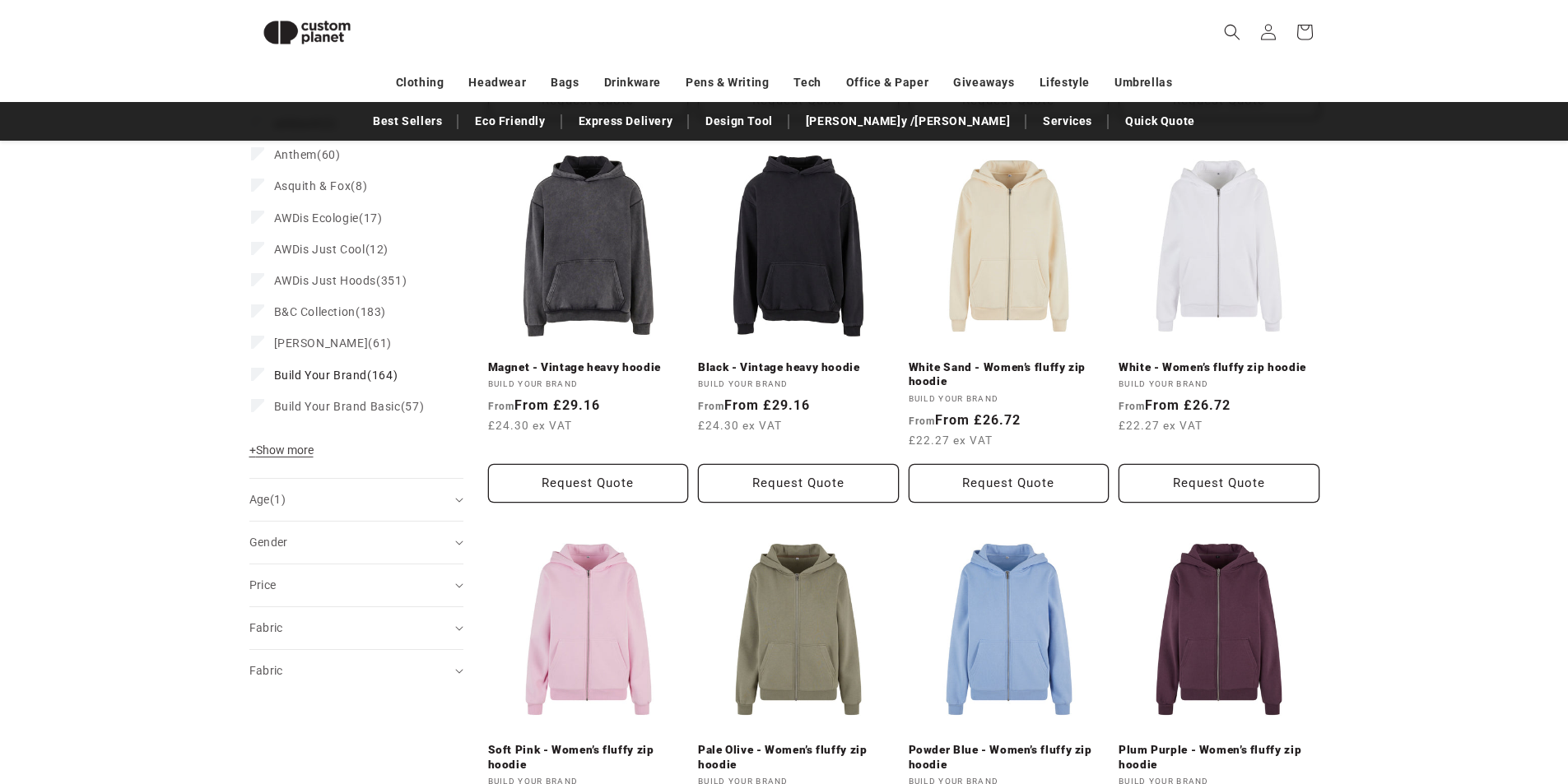
click at [425, 551] on div "Gender (0)" at bounding box center [349, 543] width 200 height 17
click at [412, 543] on div "Gender (0)" at bounding box center [349, 543] width 200 height 17
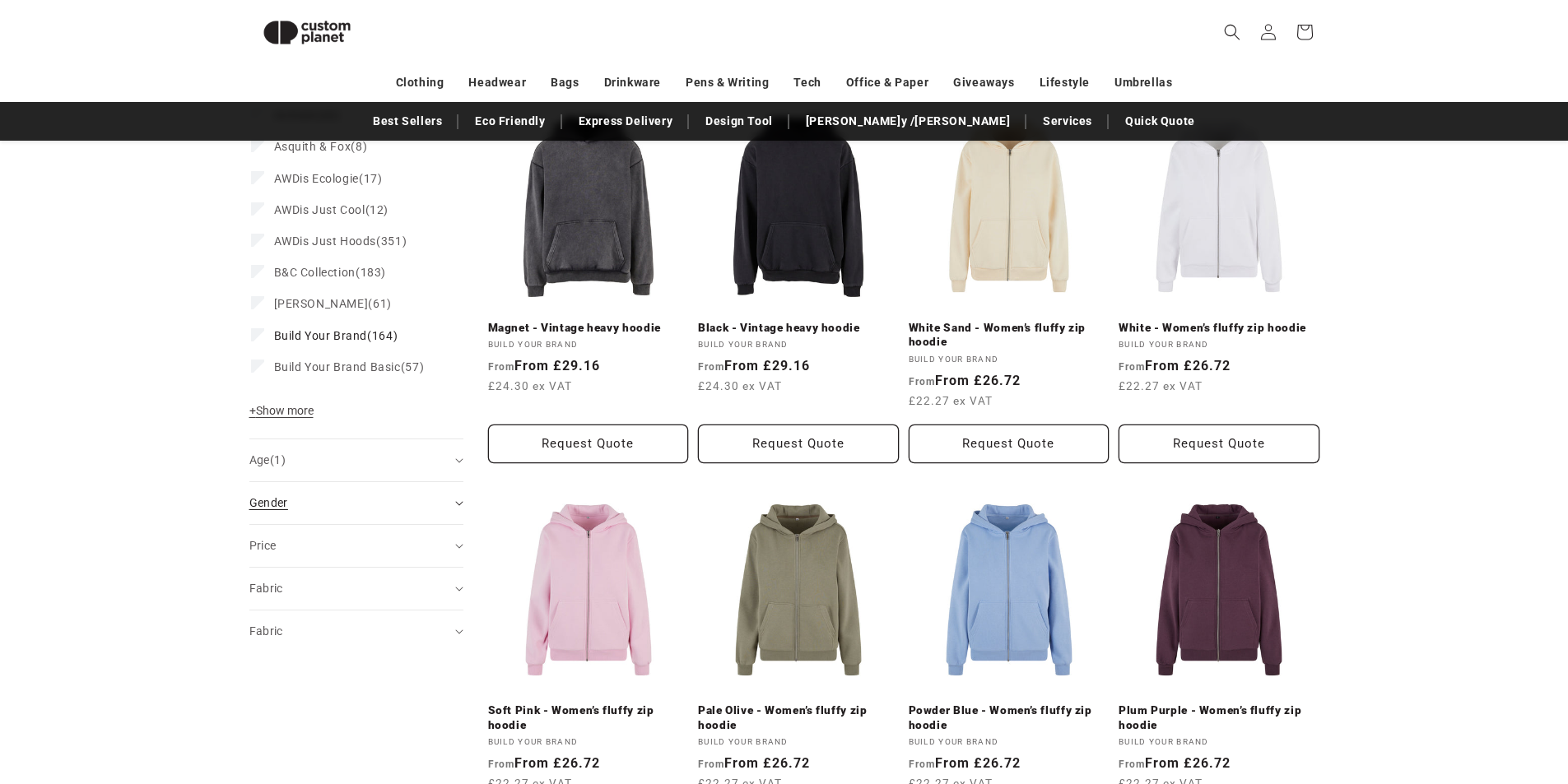
scroll to position [1001, 0]
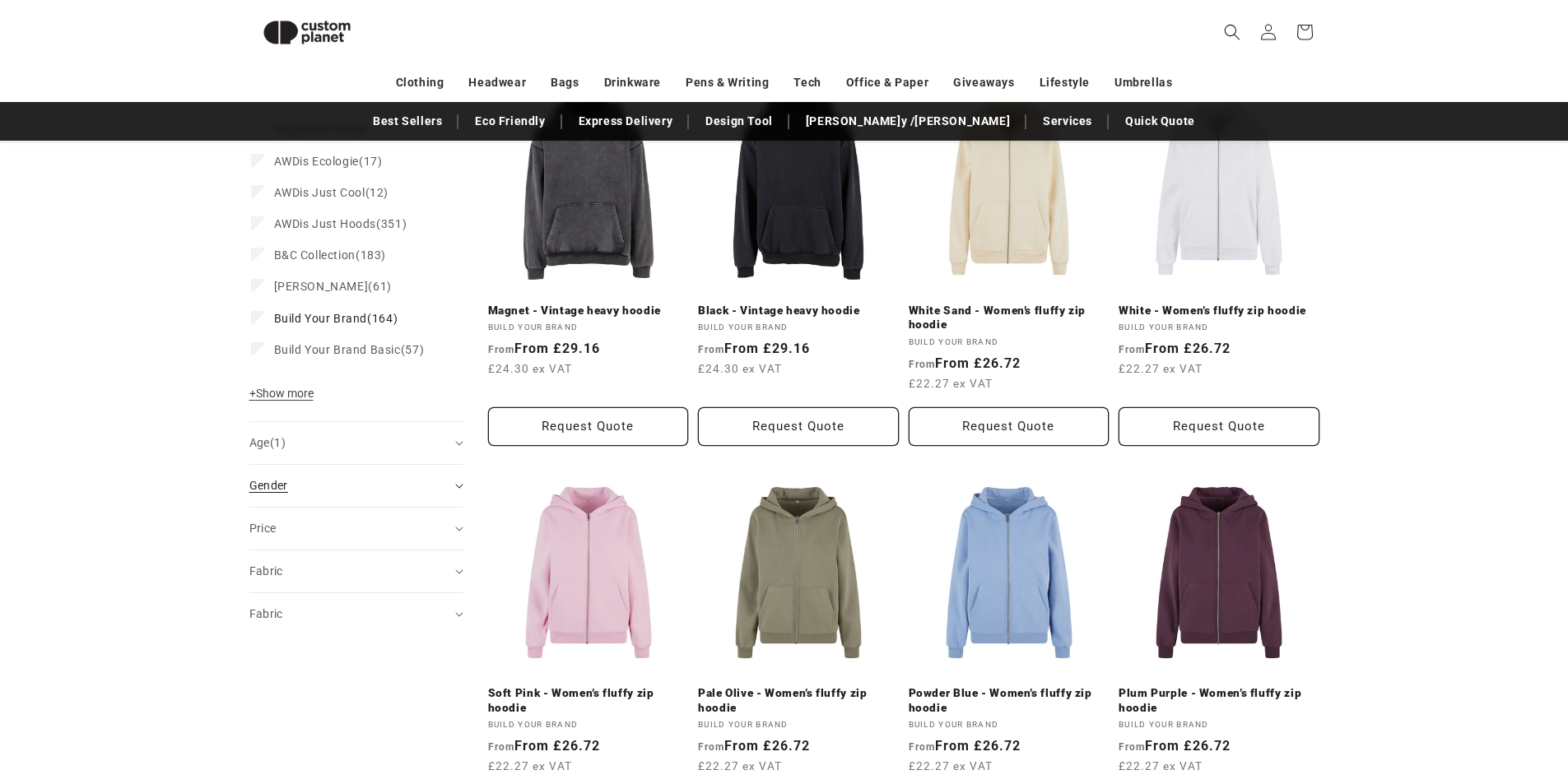
click at [412, 543] on summary "Price" at bounding box center [356, 529] width 214 height 42
click at [409, 567] on div "Fabric (0)" at bounding box center [349, 572] width 200 height 17
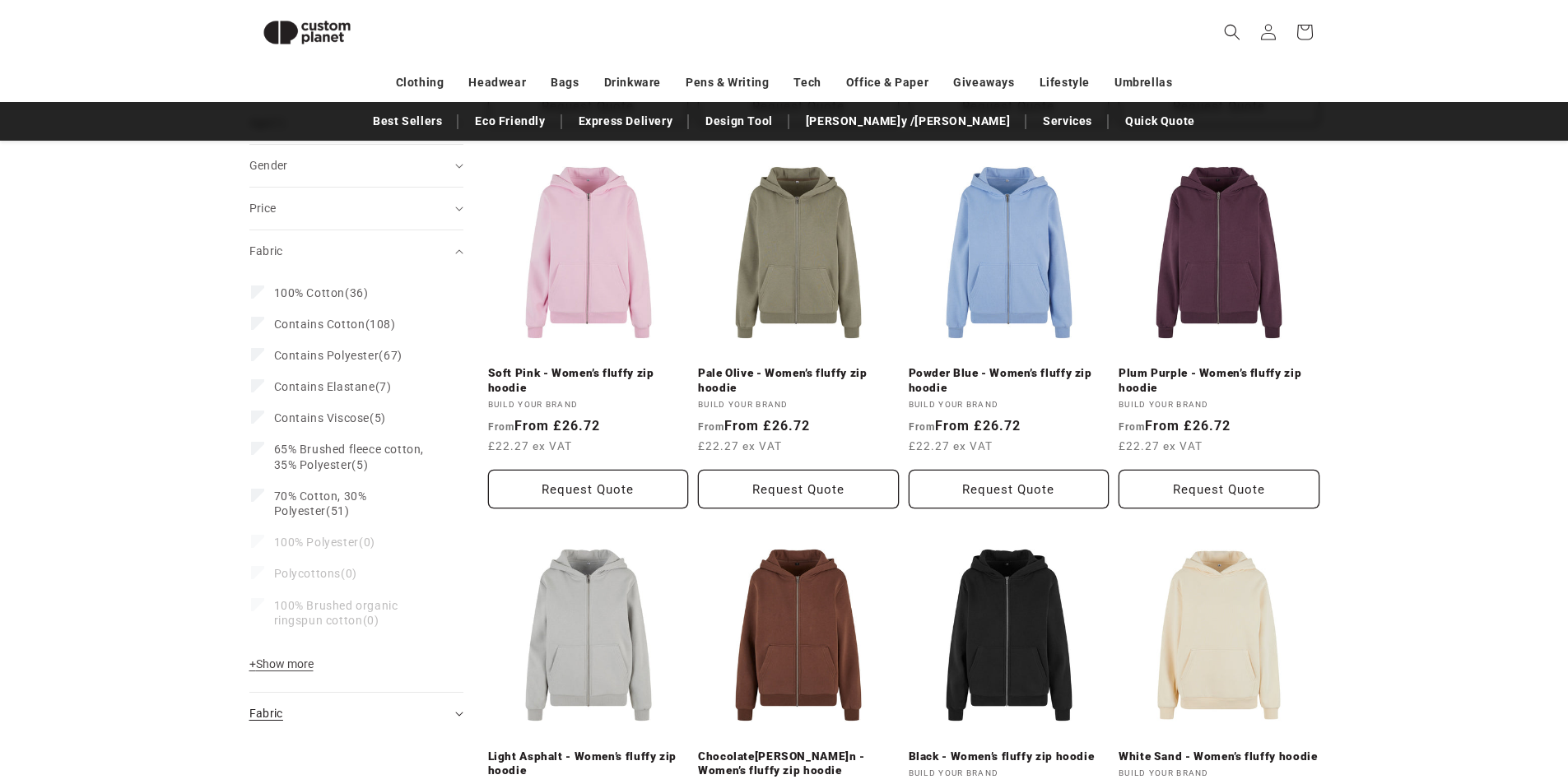
scroll to position [1329, 0]
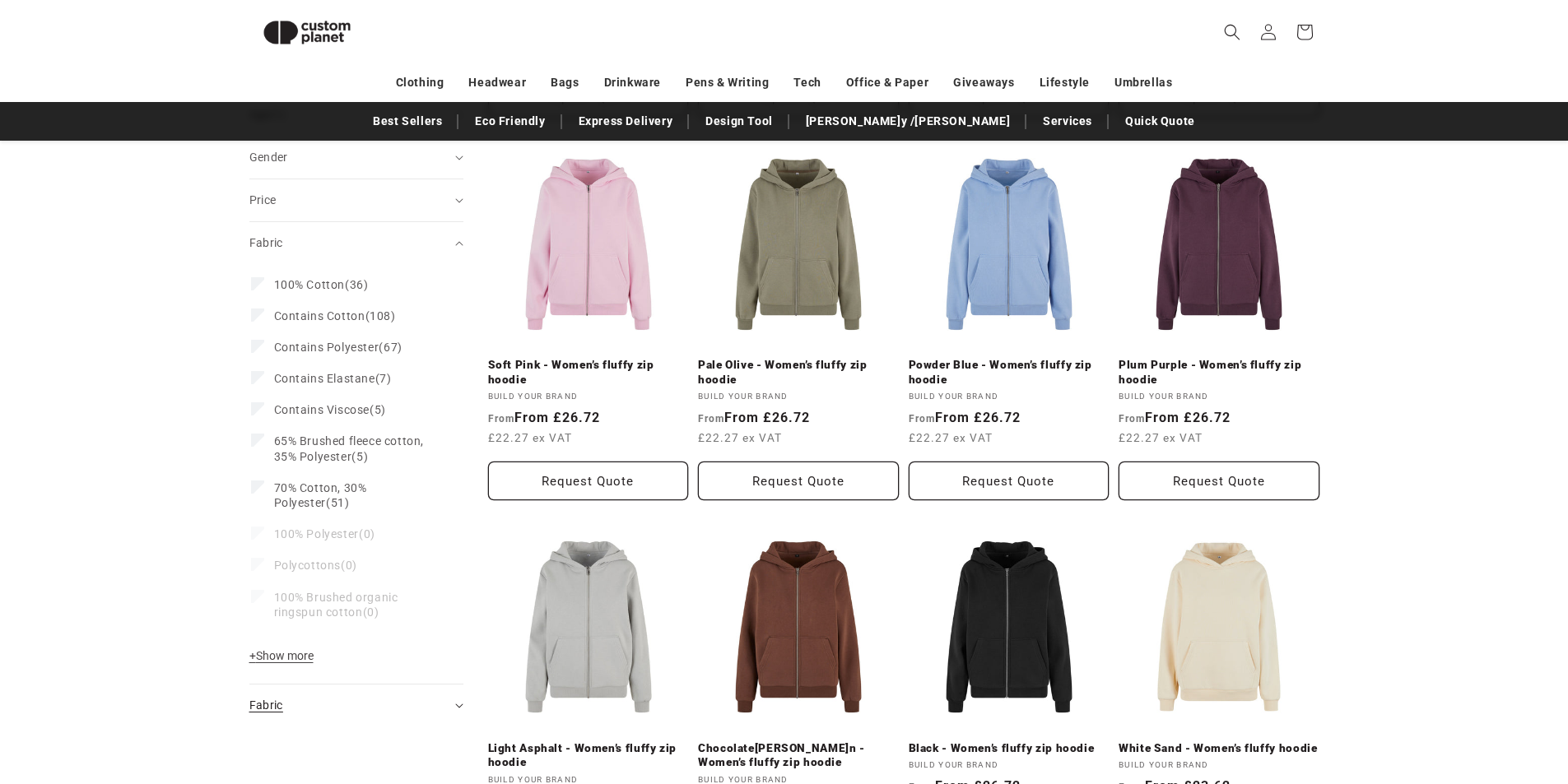
click at [292, 718] on summary "Fabric (0)" at bounding box center [356, 705] width 214 height 42
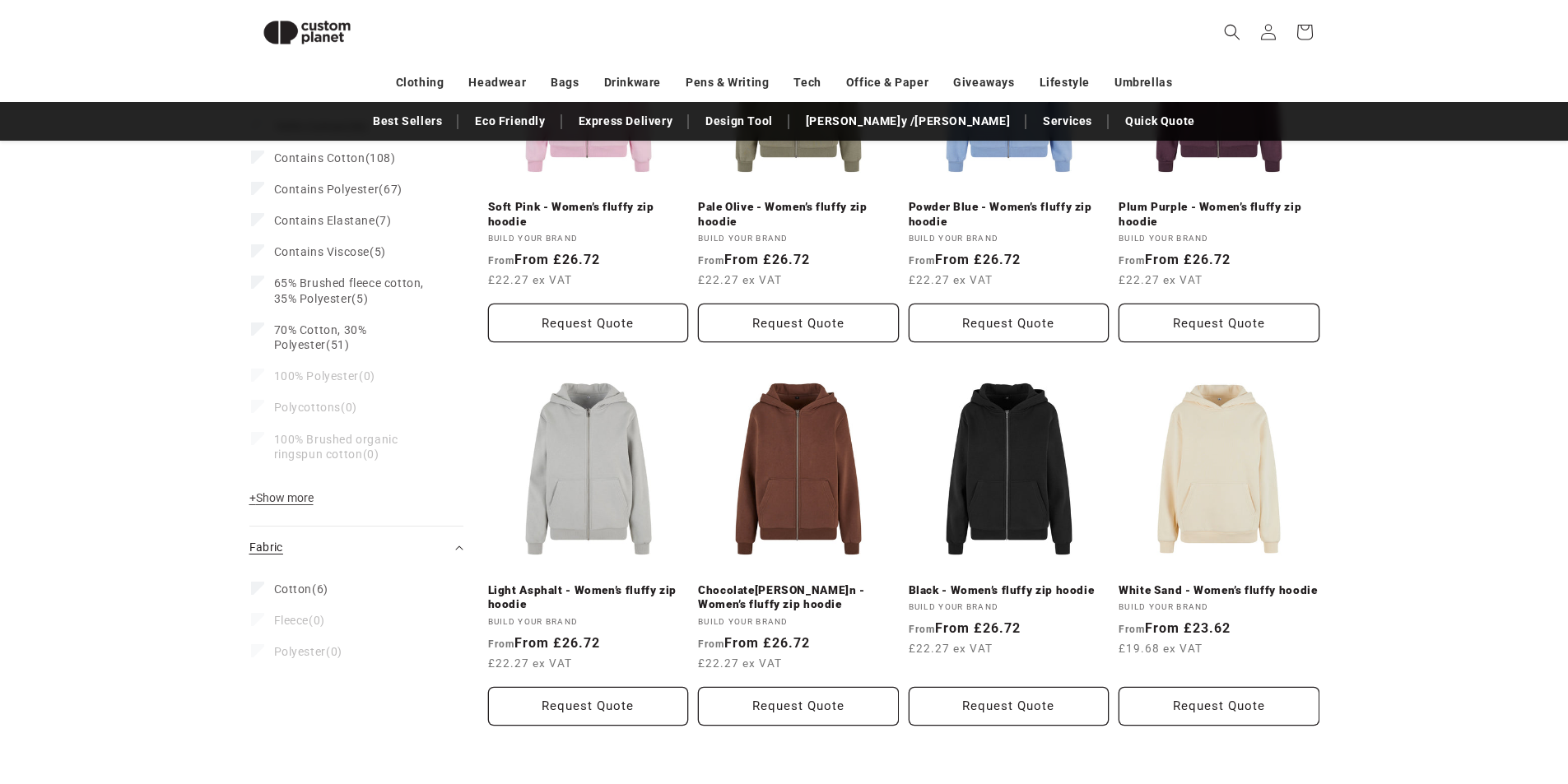
scroll to position [1526, 0]
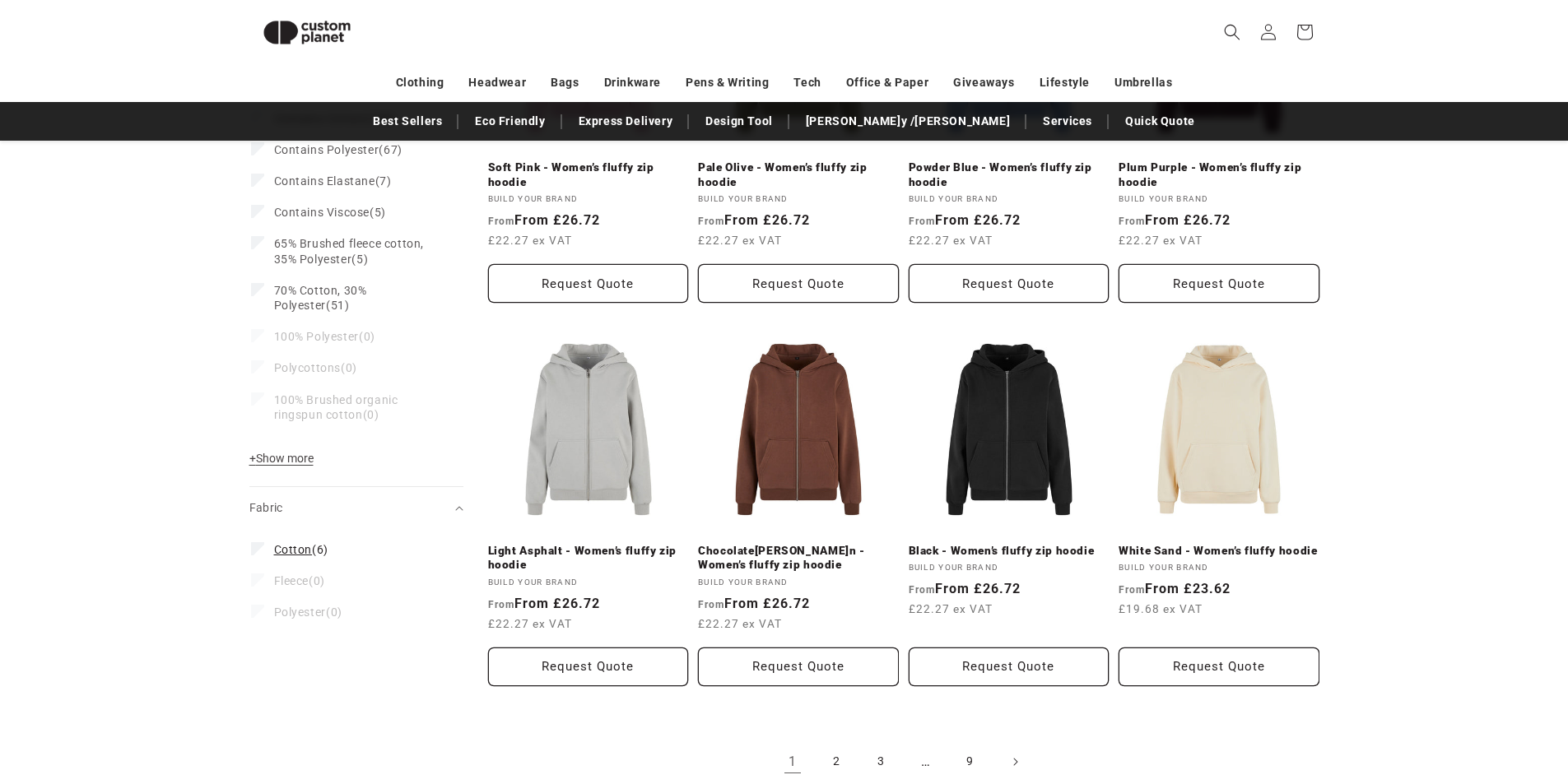
click at [326, 551] on span "Cotton (6)" at bounding box center [301, 549] width 54 height 15
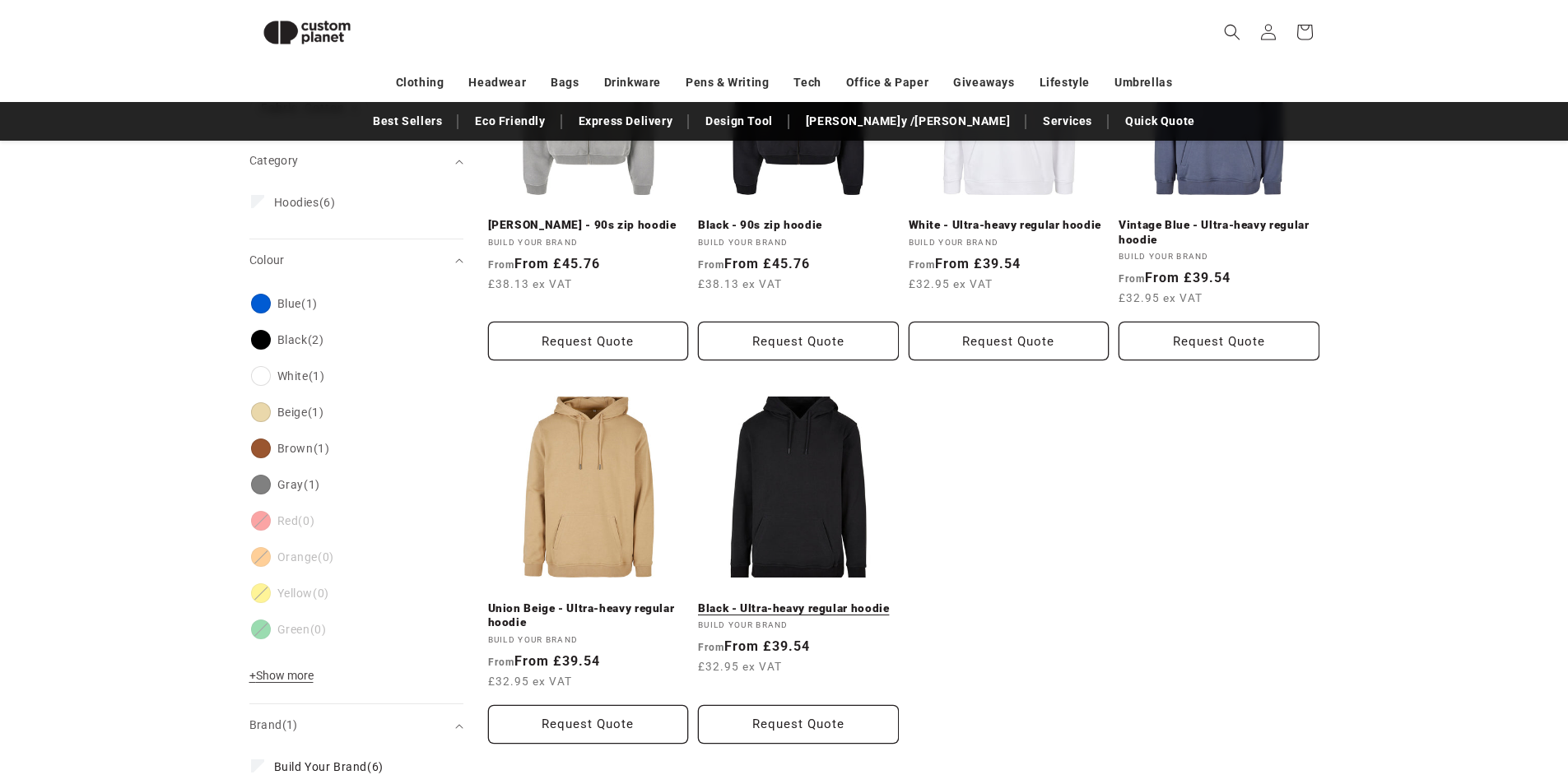
scroll to position [335, 0]
click at [816, 601] on link "Black - Ultra-heavy regular hoodie" at bounding box center [798, 608] width 201 height 15
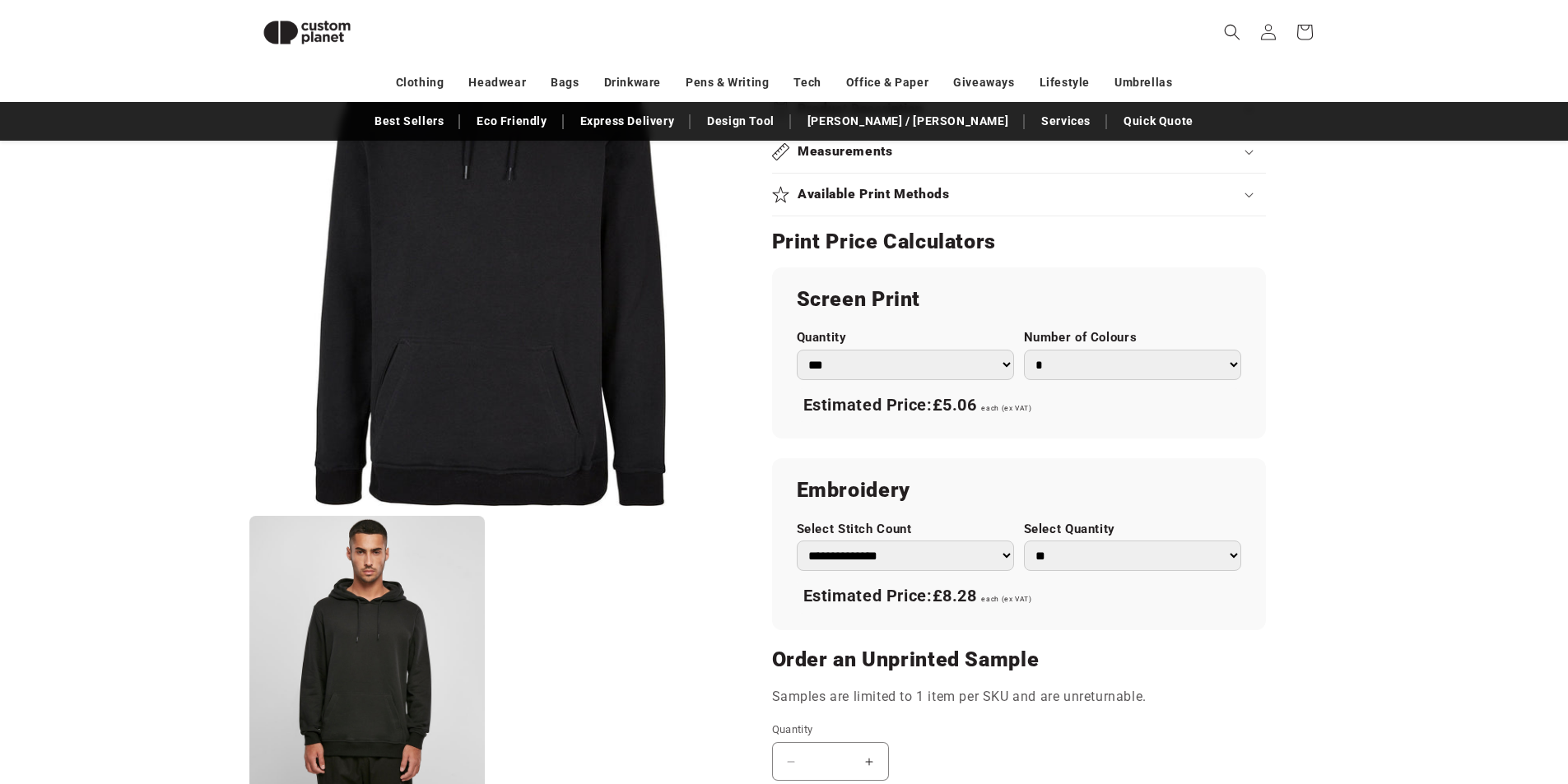
scroll to position [821, 0]
click at [891, 231] on h2 "Print Price Calculators" at bounding box center [1019, 241] width 494 height 26
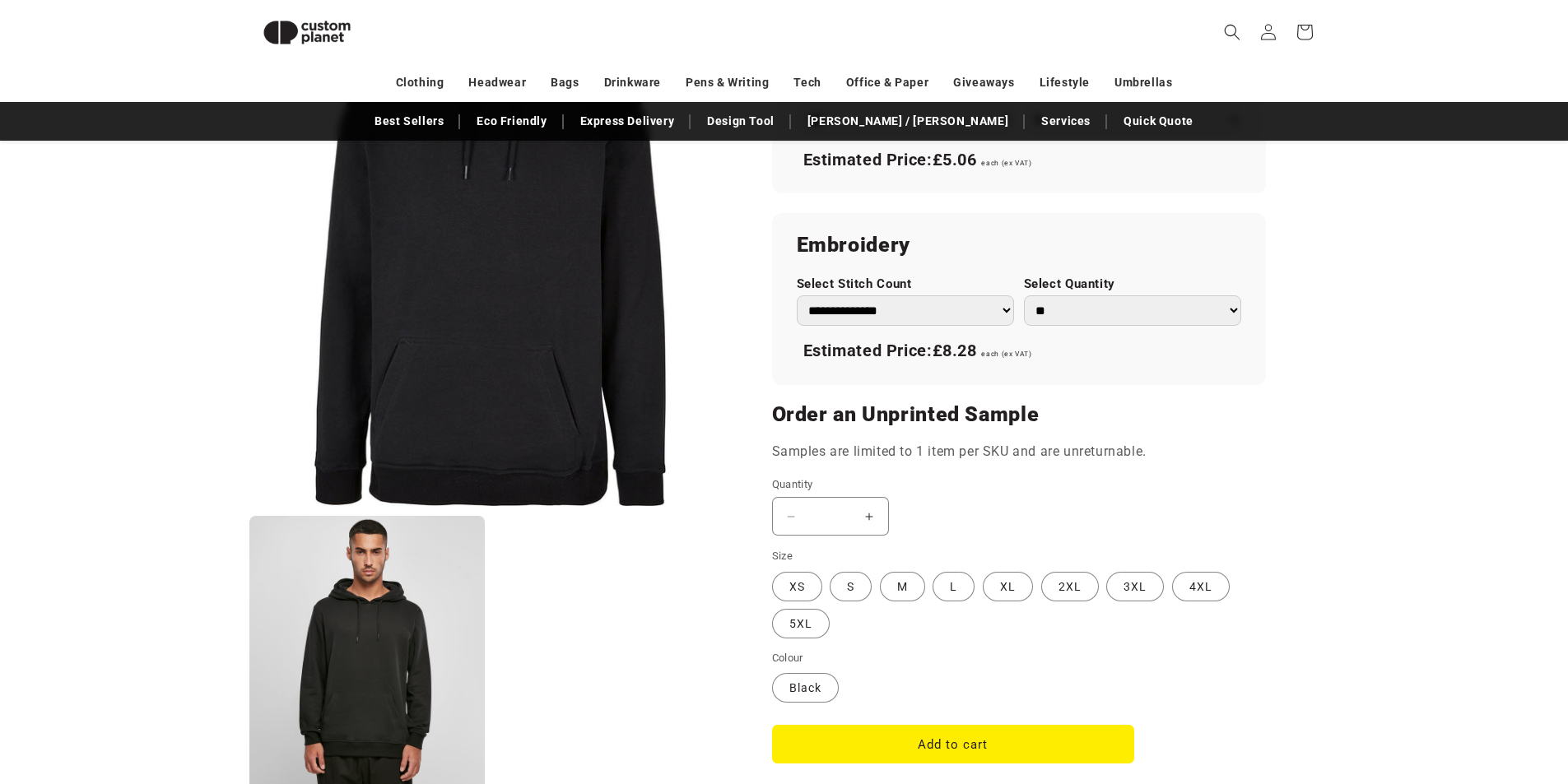
scroll to position [1066, 0]
click at [894, 579] on label "M Variant sold out or unavailable" at bounding box center [903, 585] width 45 height 30
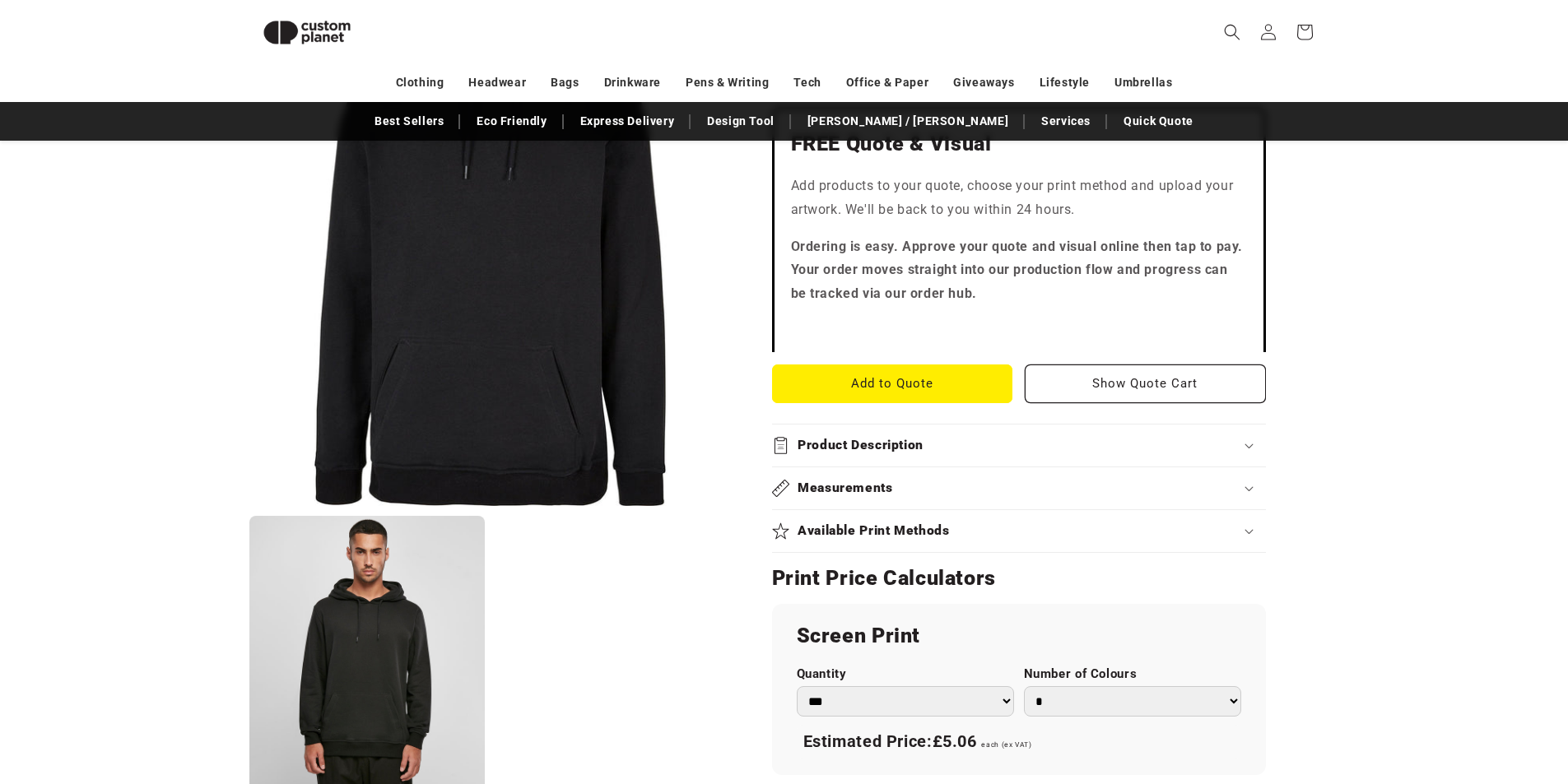
scroll to position [477, 0]
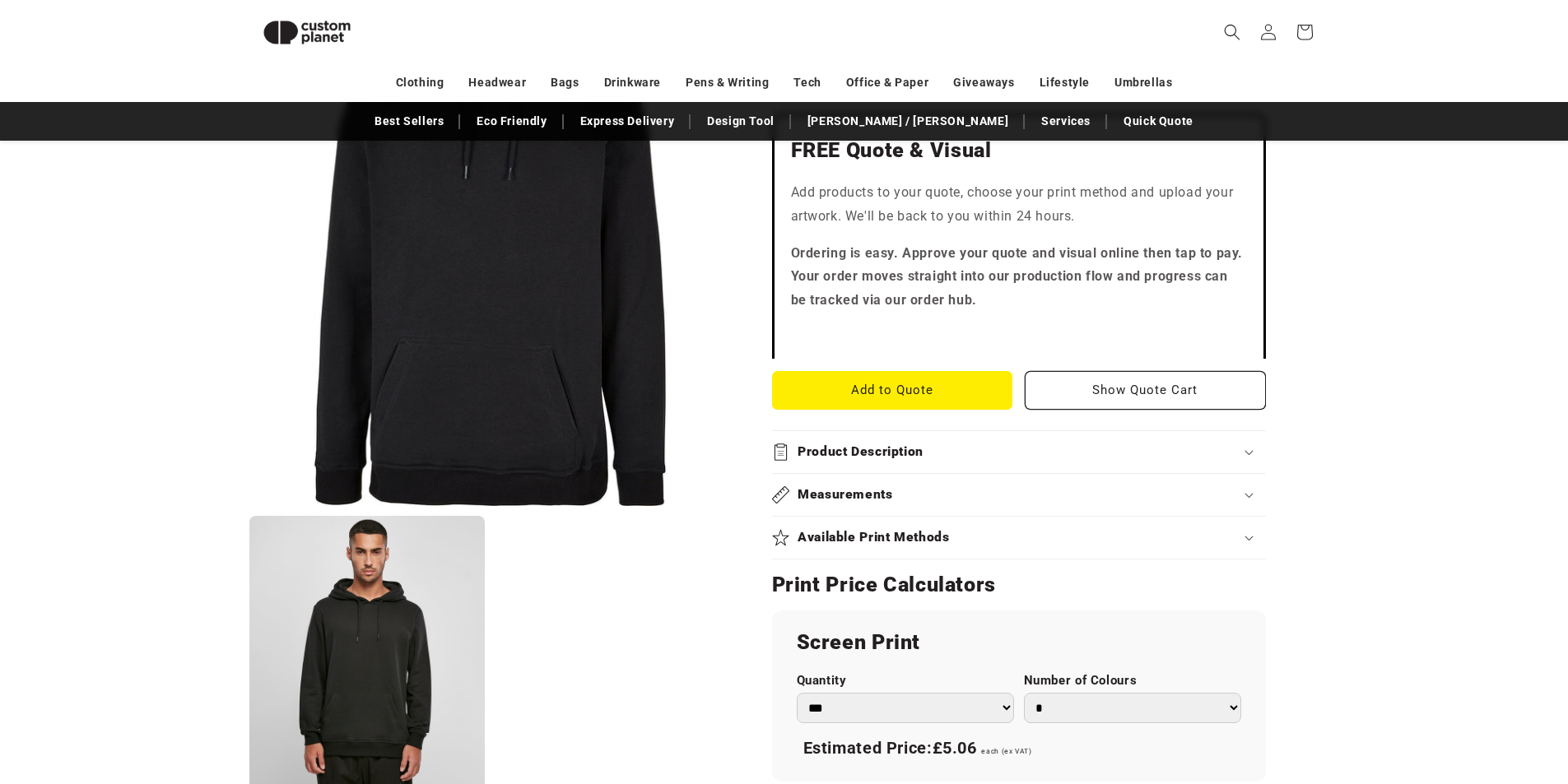
click at [878, 440] on summary "Product Description" at bounding box center [1019, 452] width 494 height 42
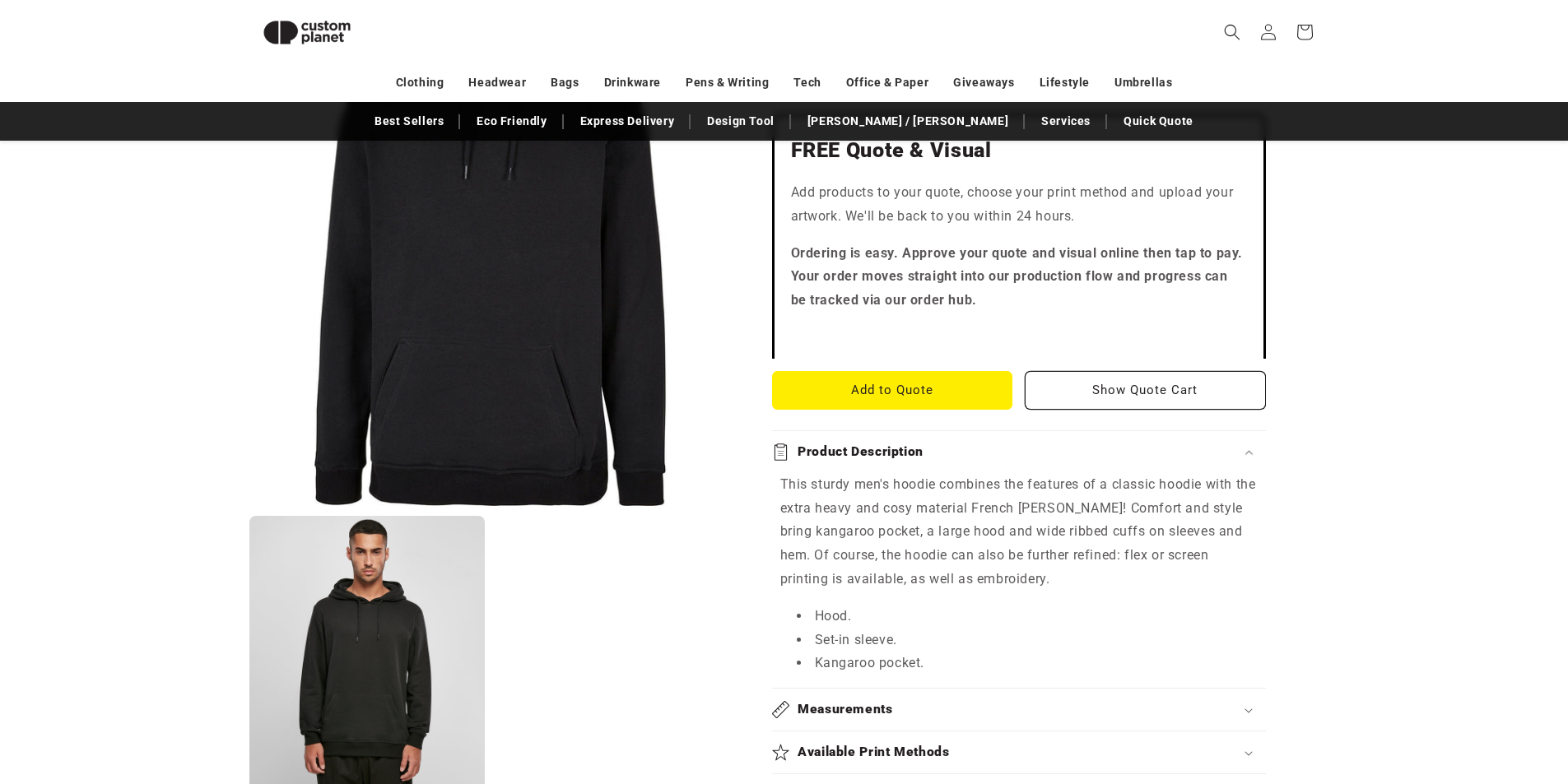
click at [878, 440] on summary "Product Description" at bounding box center [1019, 452] width 494 height 42
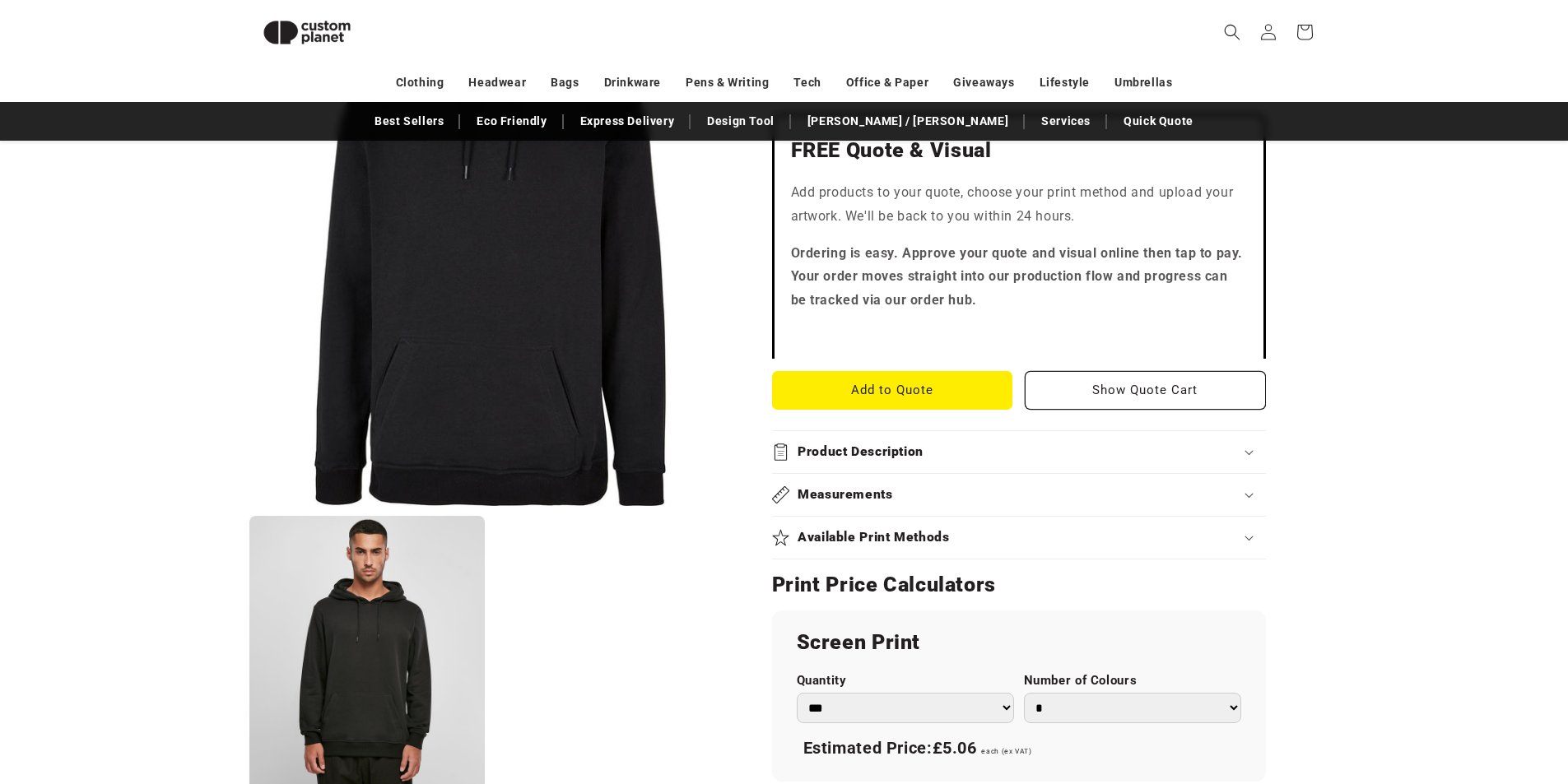
click at [885, 549] on summary "Available Print Methods" at bounding box center [1019, 538] width 494 height 42
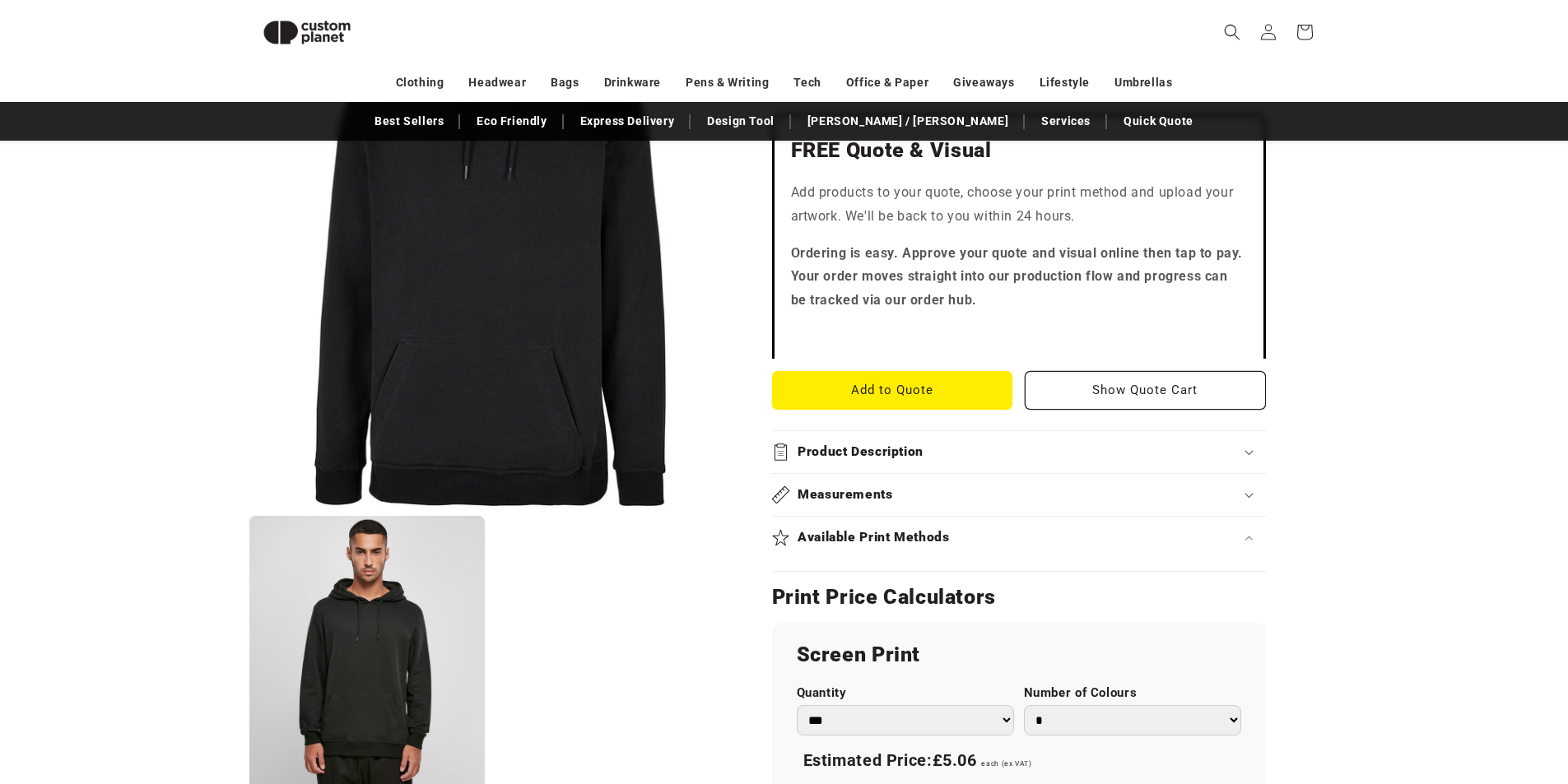
click at [885, 549] on summary "Available Print Methods" at bounding box center [1019, 538] width 494 height 42
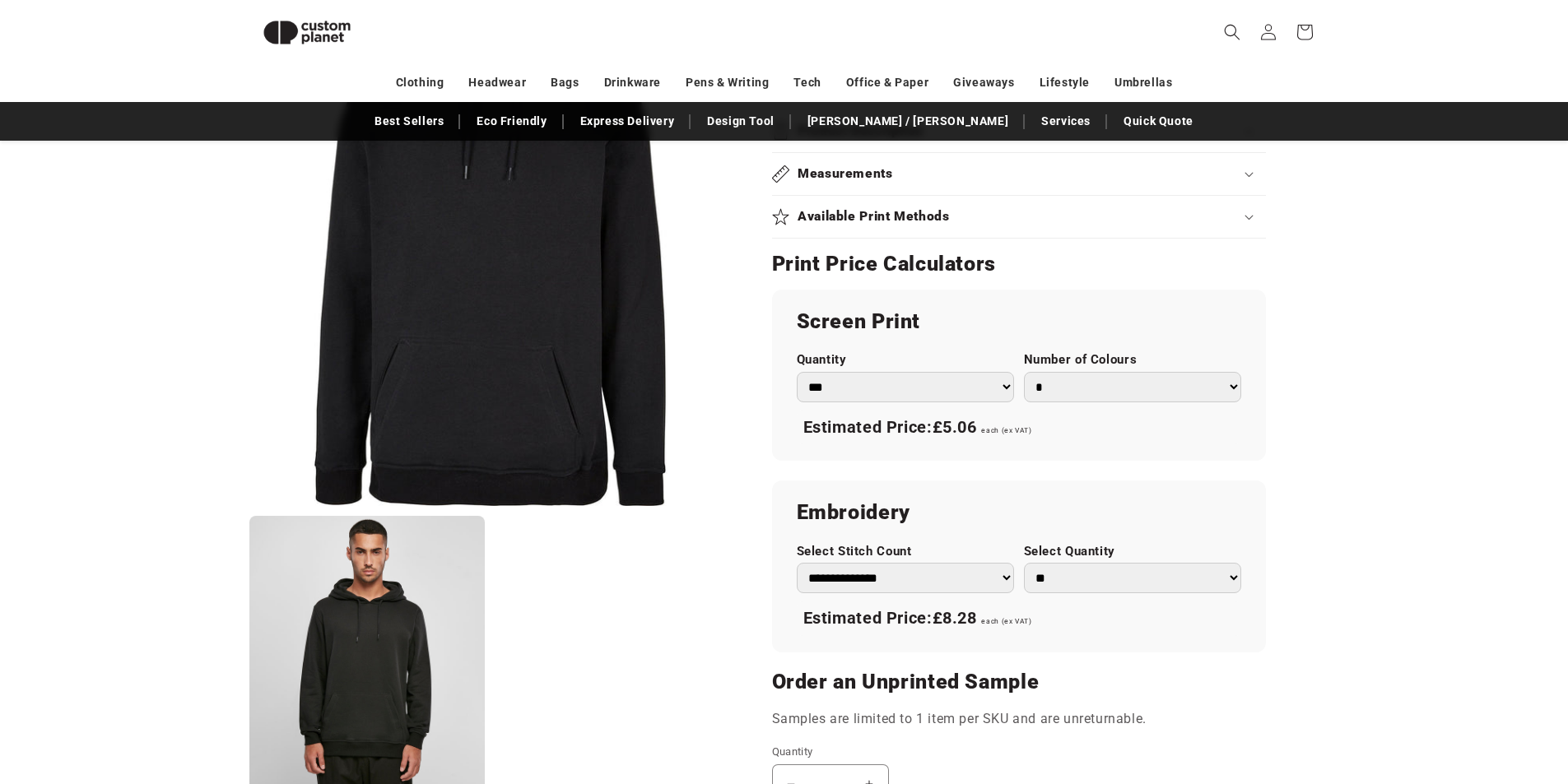
scroll to position [796, 0]
click at [1009, 385] on select "*** *** *** **** **** **** ***** *****" at bounding box center [905, 388] width 218 height 31
click at [999, 394] on select "*** *** *** **** **** **** ***** *****" at bounding box center [905, 388] width 218 height 31
click at [966, 387] on select "*** *** *** **** **** **** ***** *****" at bounding box center [905, 388] width 218 height 31
click at [1125, 386] on select "* * * * * * *" at bounding box center [1132, 388] width 218 height 31
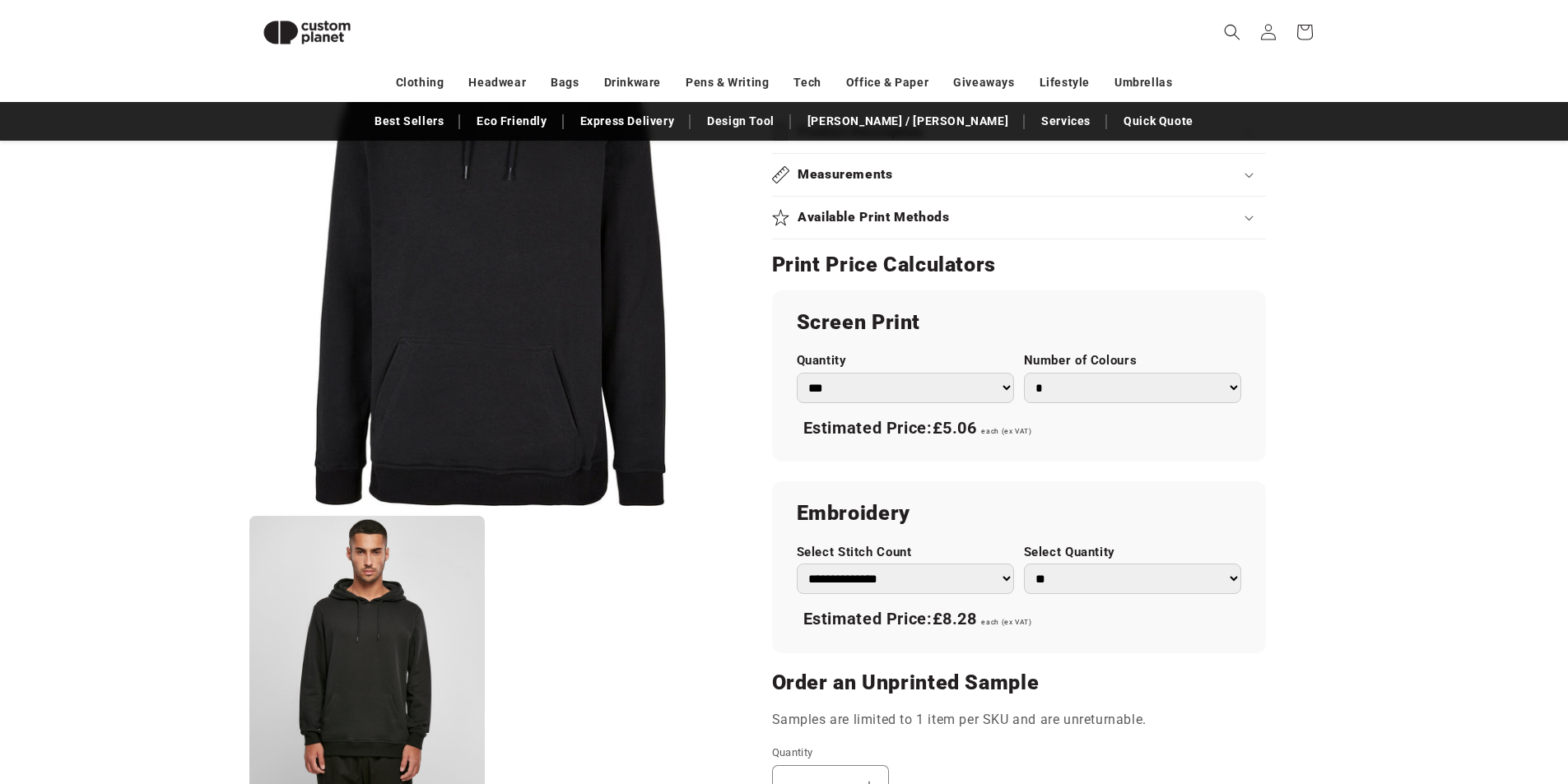
select select "*"
click at [1024, 373] on select "* * * * * * *" at bounding box center [1132, 388] width 218 height 31
click at [1122, 368] on label "Number of Colours" at bounding box center [1132, 361] width 218 height 16
click at [1122, 373] on select "* * * * * * *" at bounding box center [1132, 388] width 218 height 31
click at [919, 391] on select "*** *** *** **** **** **** ***** *****" at bounding box center [905, 388] width 218 height 31
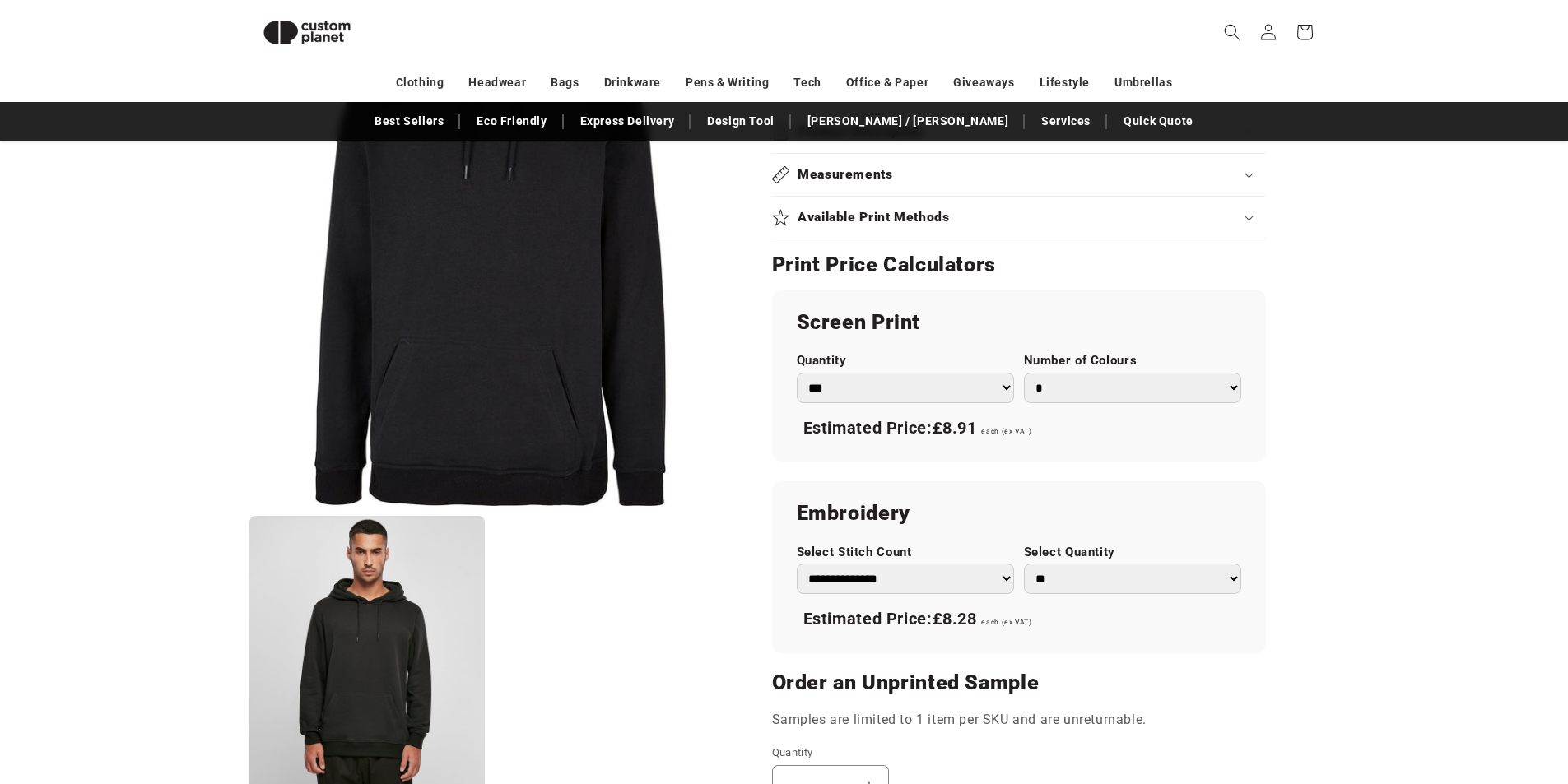
click at [909, 401] on select "*** *** *** **** **** **** ***** *****" at bounding box center [905, 388] width 218 height 31
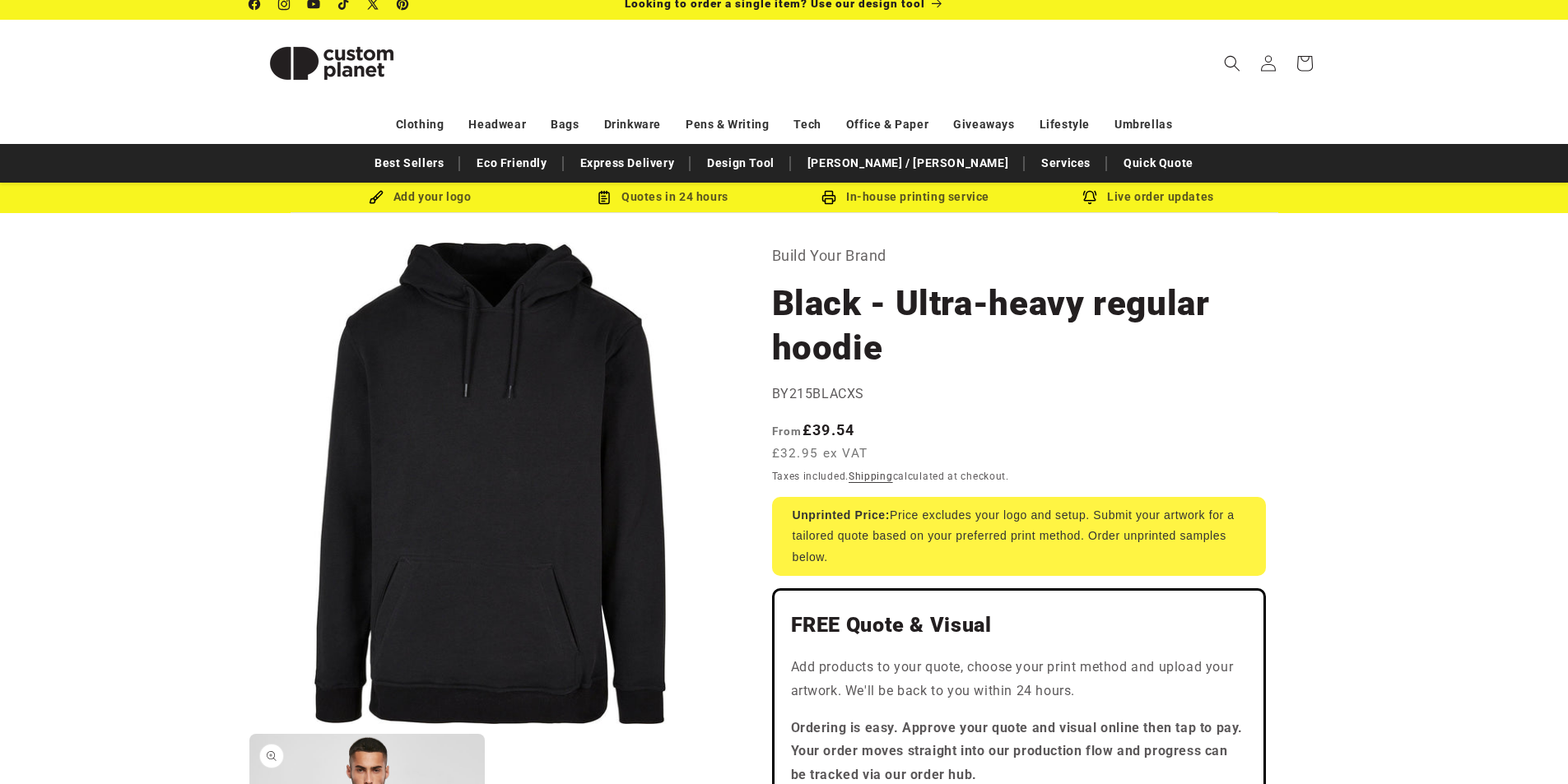
scroll to position [0, 0]
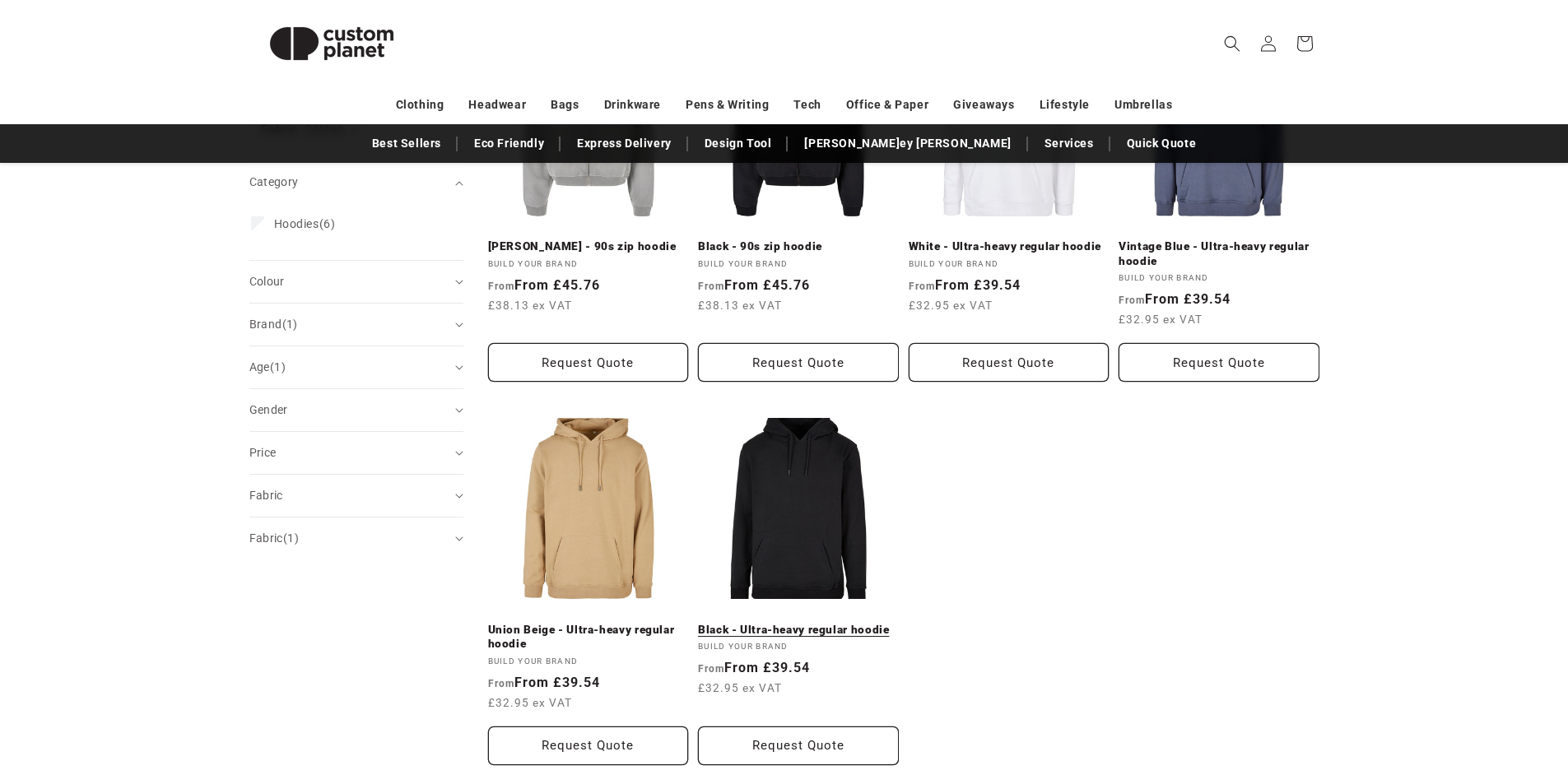
scroll to position [335, 0]
click at [810, 637] on link "Black - Ultra-heavy regular hoodie" at bounding box center [798, 629] width 201 height 15
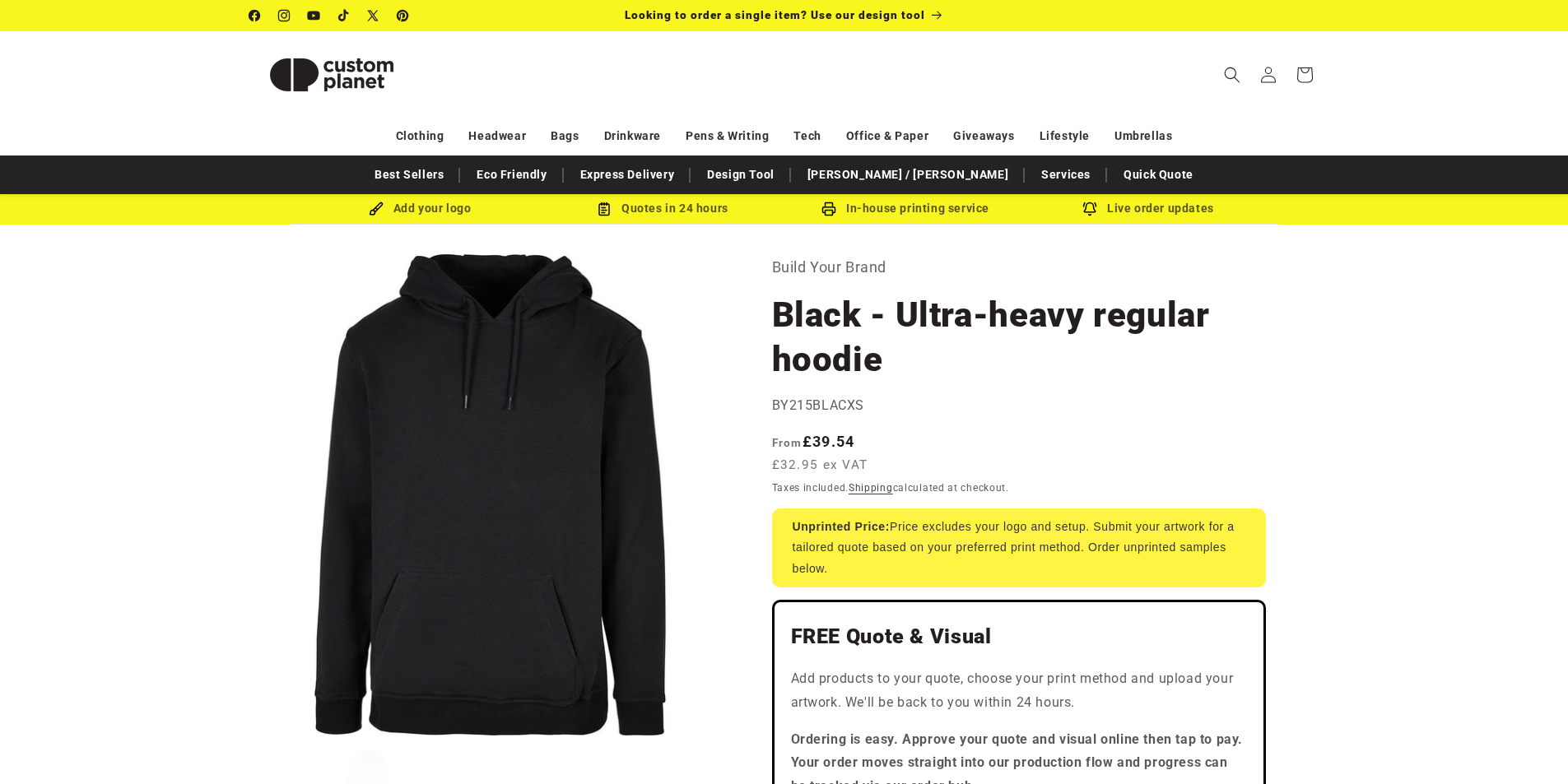
click at [430, 214] on div "Add your logo" at bounding box center [420, 209] width 243 height 21
click at [418, 210] on div "Add your logo" at bounding box center [420, 209] width 243 height 21
click at [377, 210] on img at bounding box center [376, 209] width 15 height 15
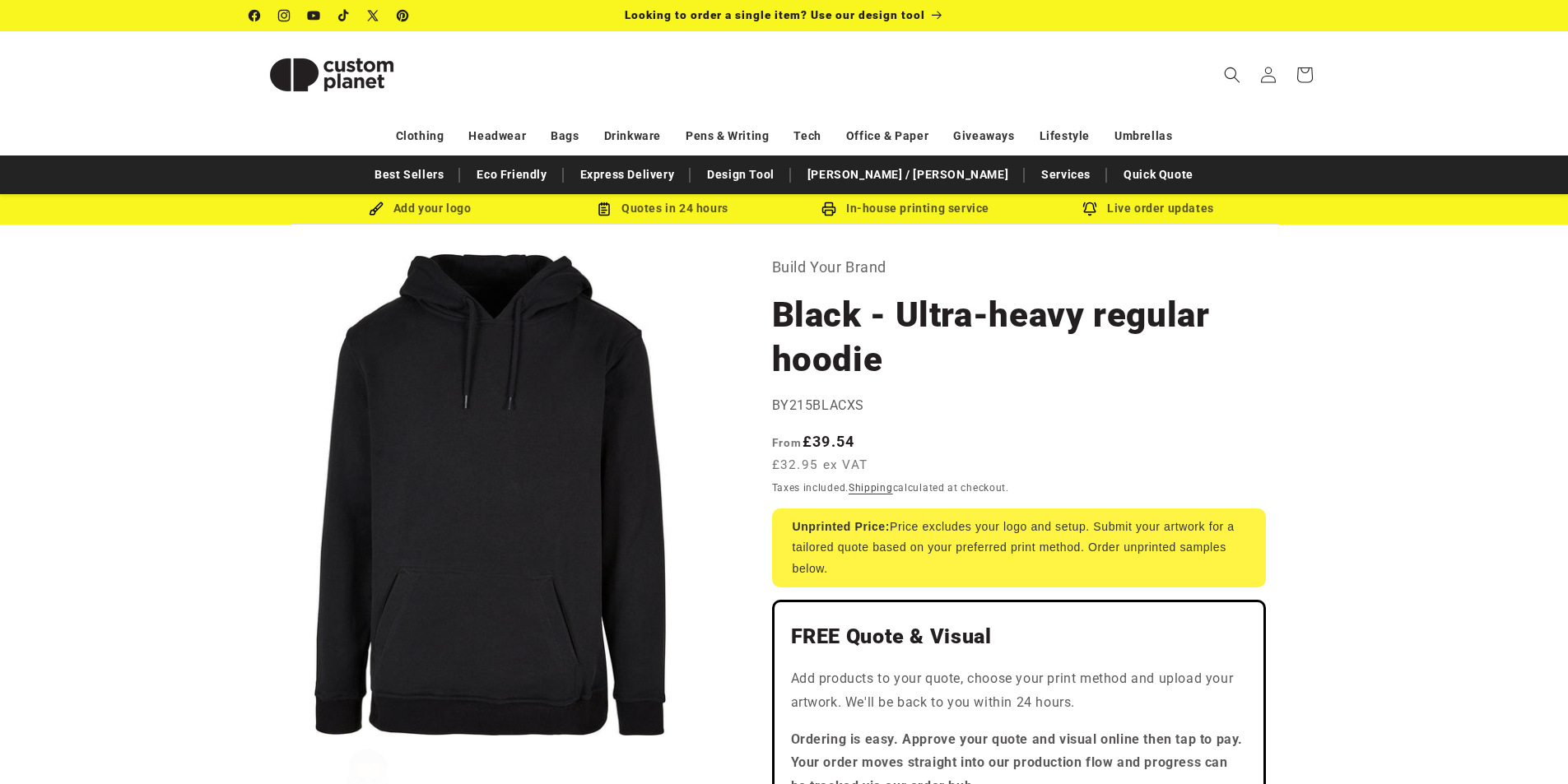
click at [388, 210] on div "Add your logo" at bounding box center [420, 209] width 243 height 21
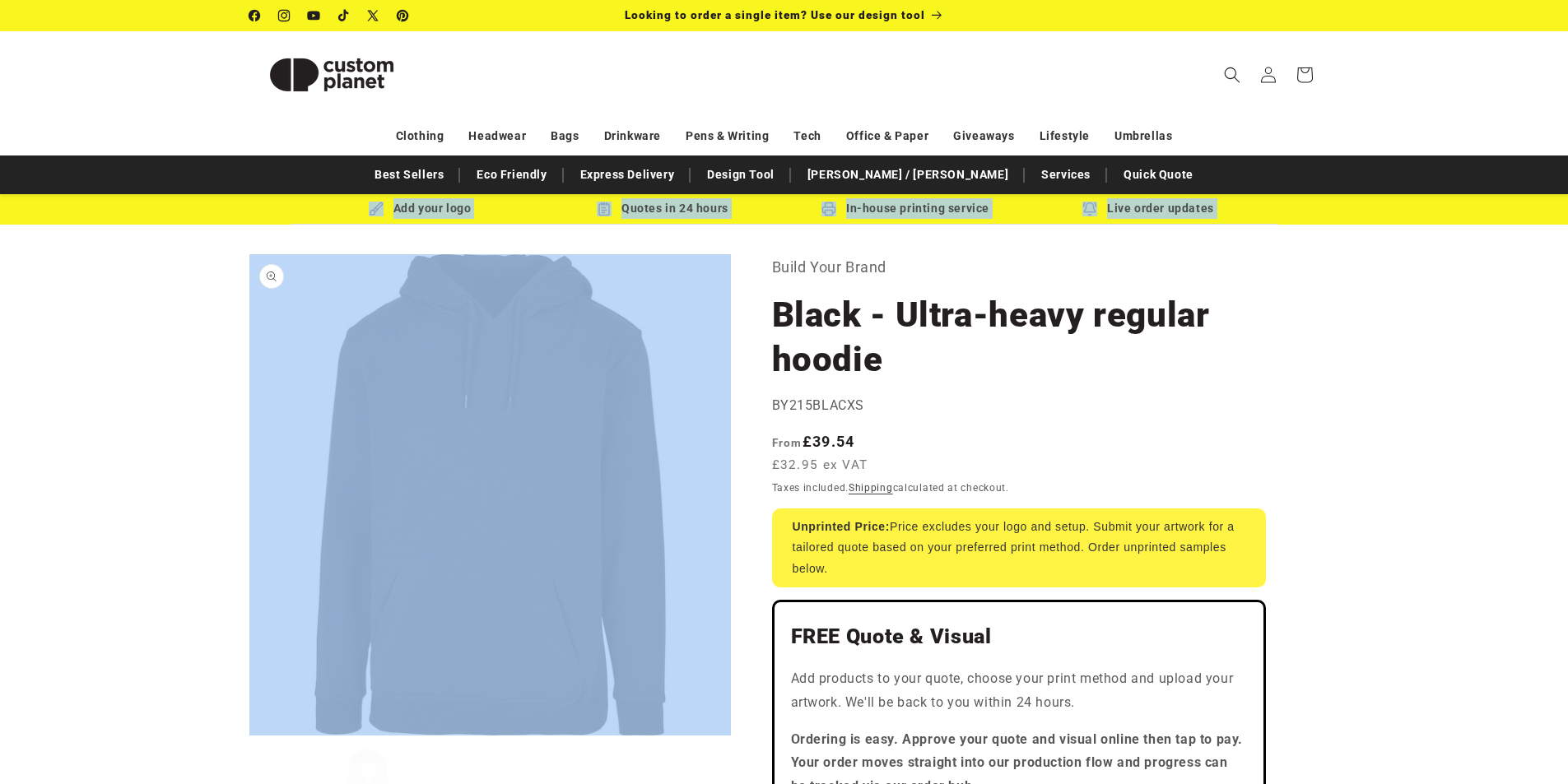
drag, startPoint x: 388, startPoint y: 210, endPoint x: 632, endPoint y: 299, distance: 259.7
click at [446, 210] on div "Add your logo" at bounding box center [420, 209] width 243 height 21
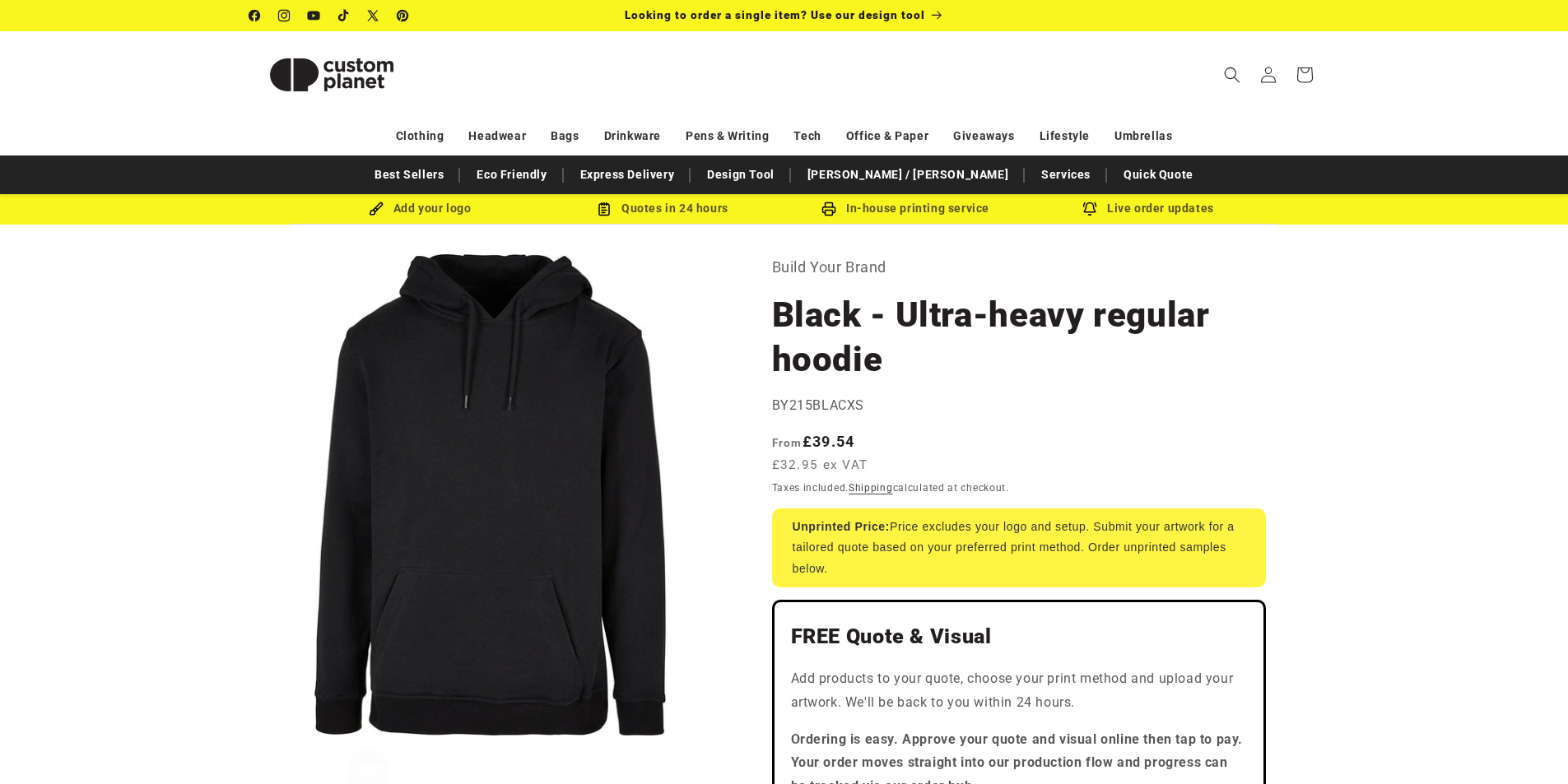
drag, startPoint x: 446, startPoint y: 210, endPoint x: 289, endPoint y: 250, distance: 162.0
click at [250, 736] on button "Open media 1 in modal" at bounding box center [250, 736] width 0 height 0
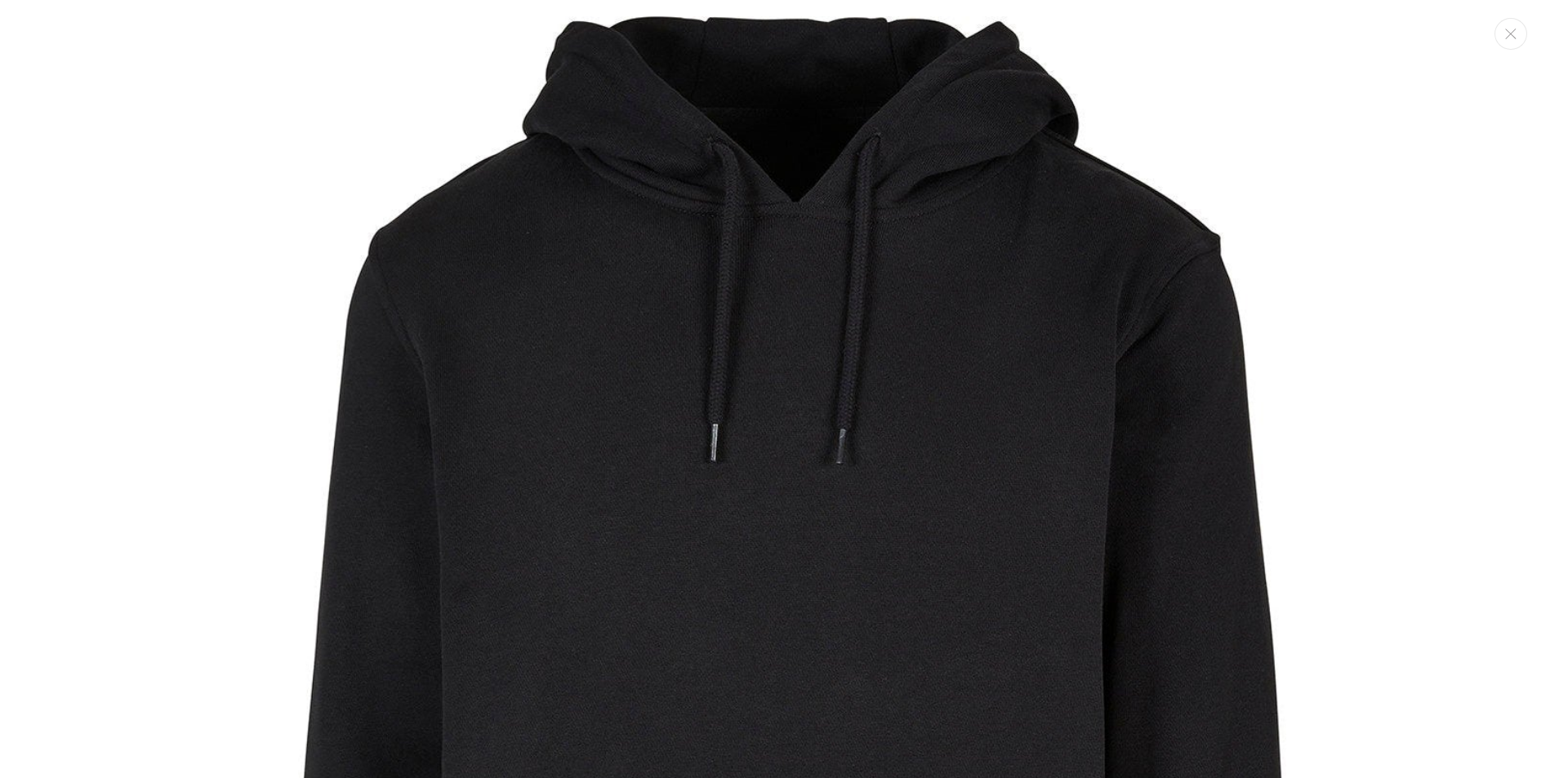
click at [412, 415] on img "Media gallery" at bounding box center [784, 710] width 1388 height 1388
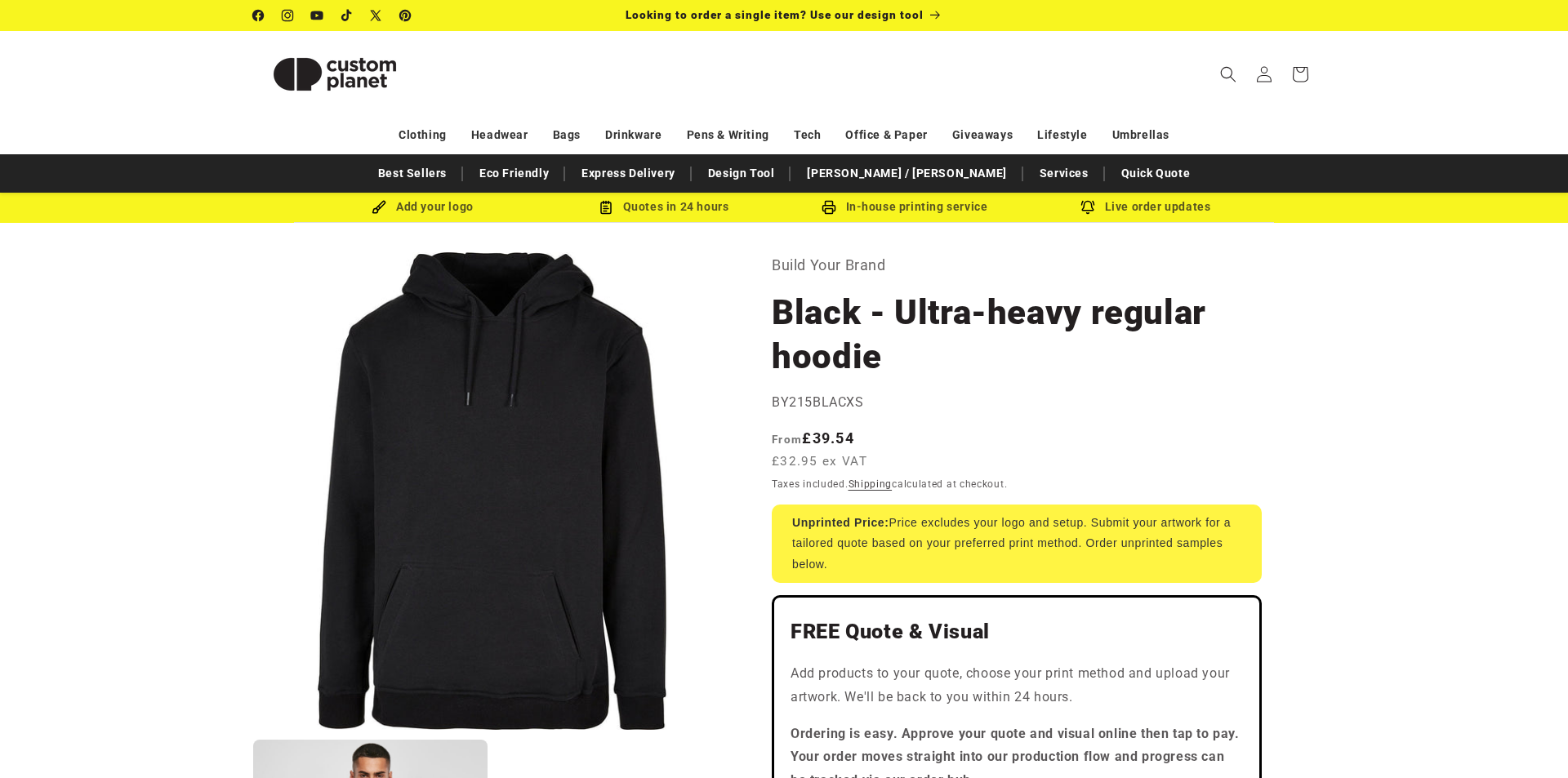
click at [819, 491] on div "Taxes included. Shipping calculated at checkout." at bounding box center [1016, 483] width 489 height 16
